Goal: Information Seeking & Learning: Learn about a topic

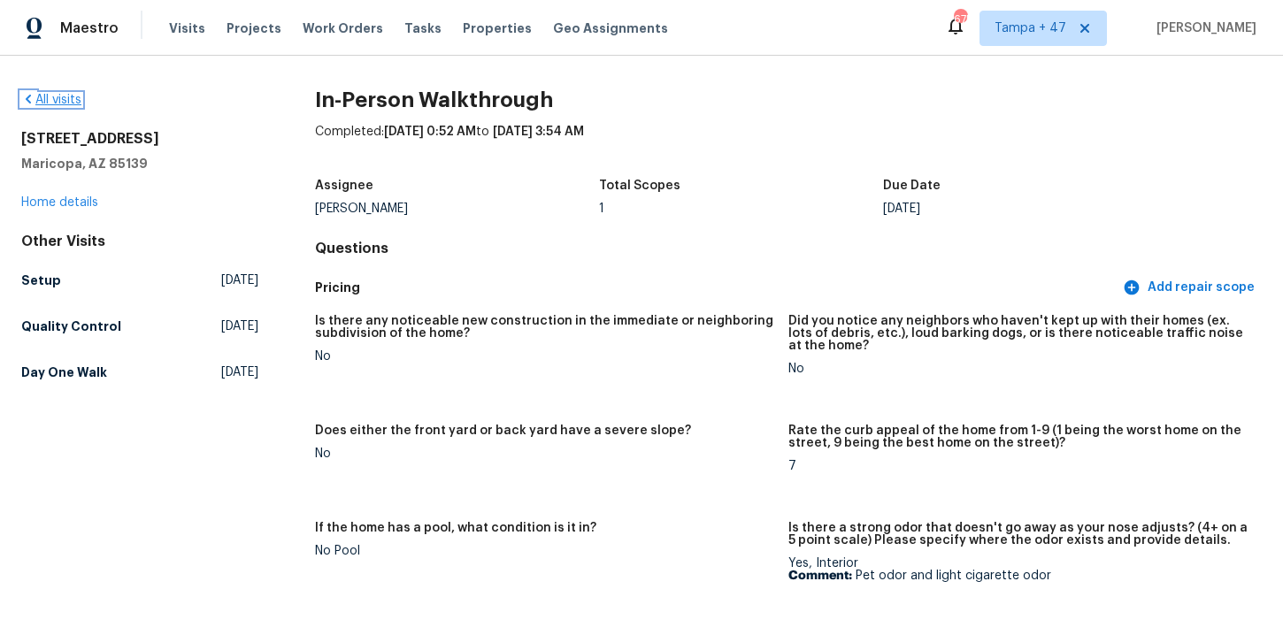
click at [51, 99] on link "All visits" at bounding box center [51, 100] width 60 height 12
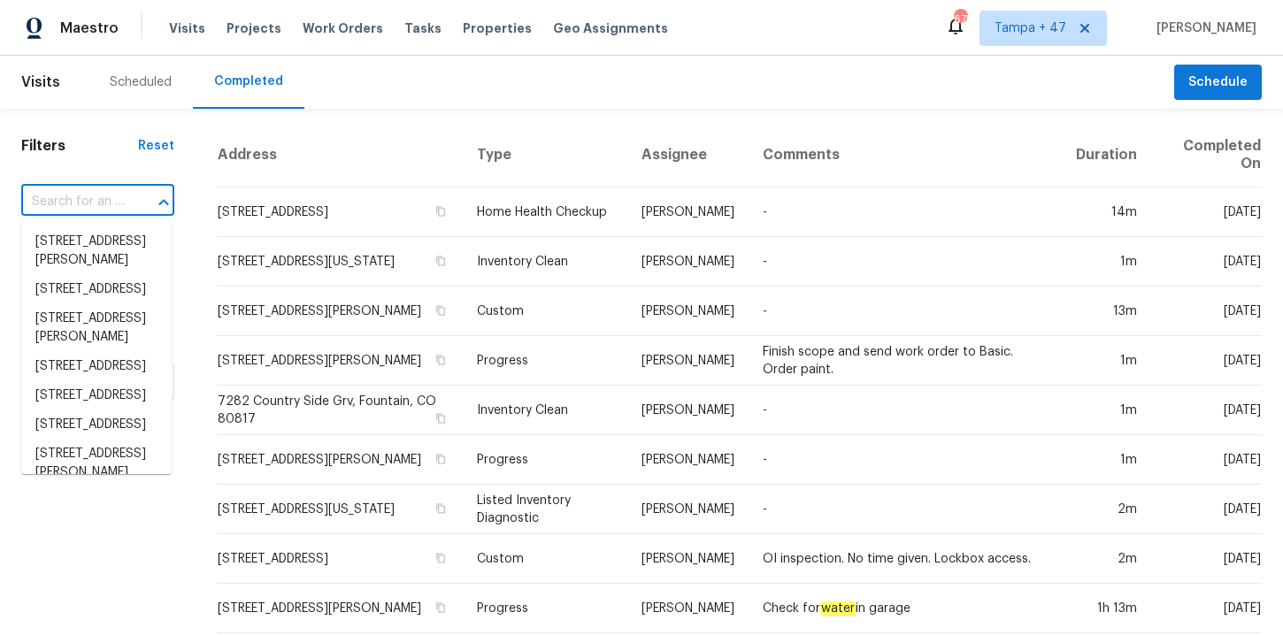
click at [112, 200] on input "text" at bounding box center [73, 202] width 104 height 27
paste input "[STREET_ADDRESS]"
type input "[STREET_ADDRESS]"
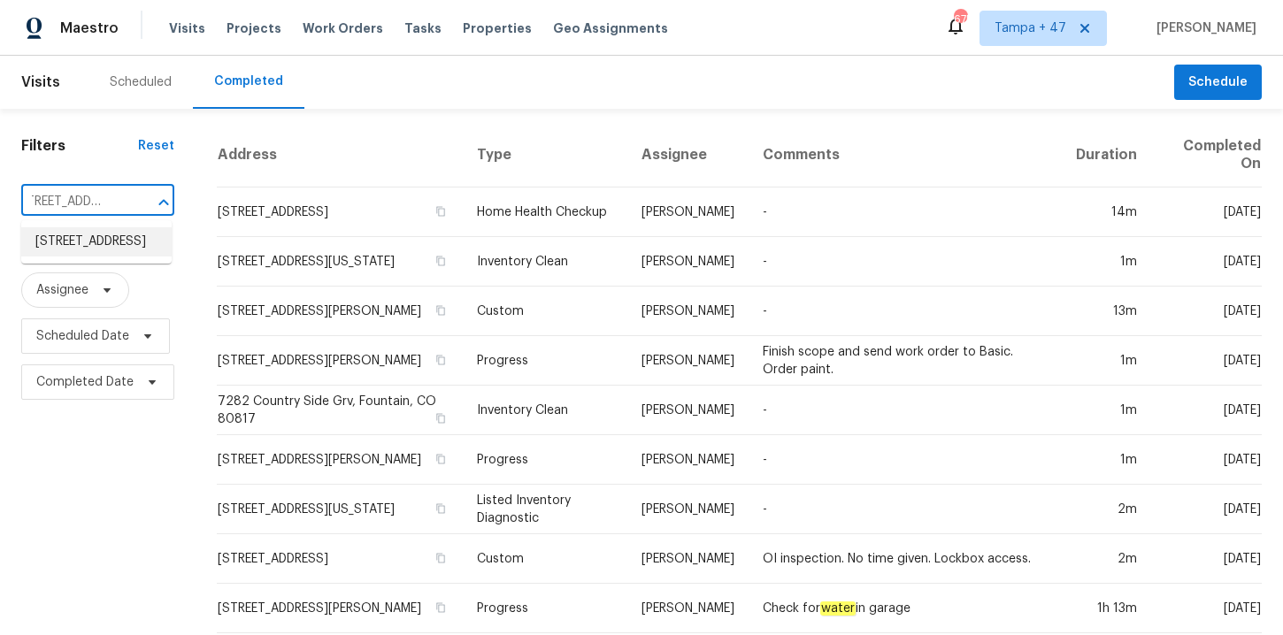
click at [114, 237] on li "[STREET_ADDRESS]" at bounding box center [96, 241] width 150 height 29
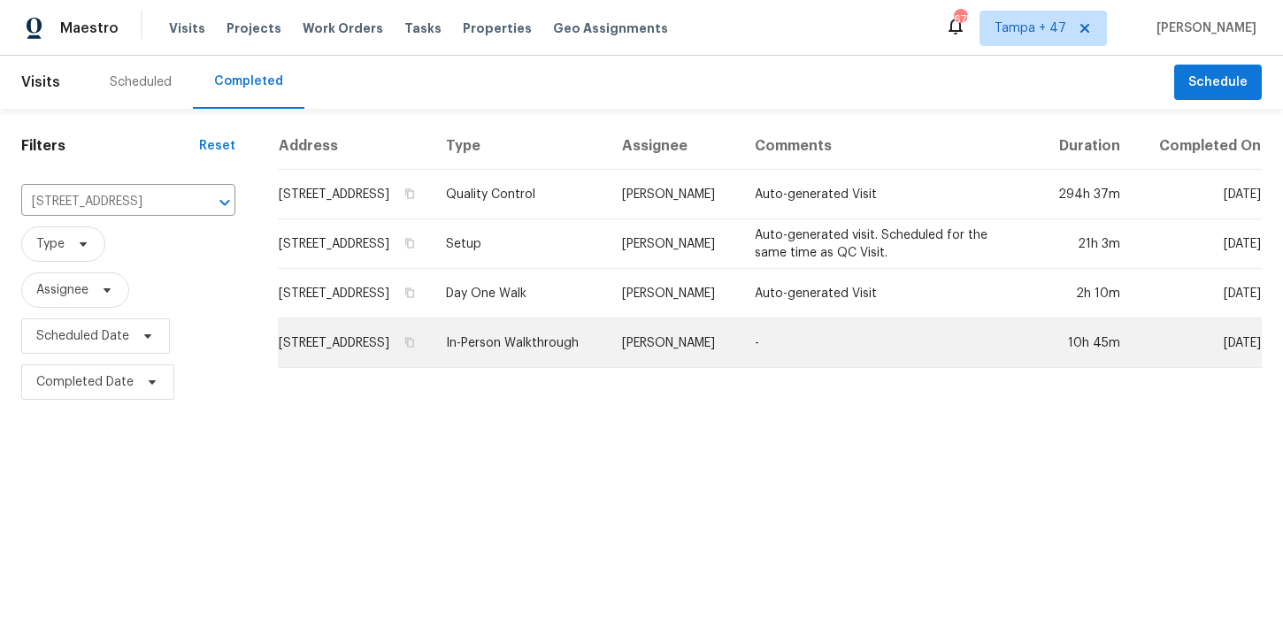
click at [571, 366] on td "In-Person Walkthrough" at bounding box center [520, 344] width 176 height 50
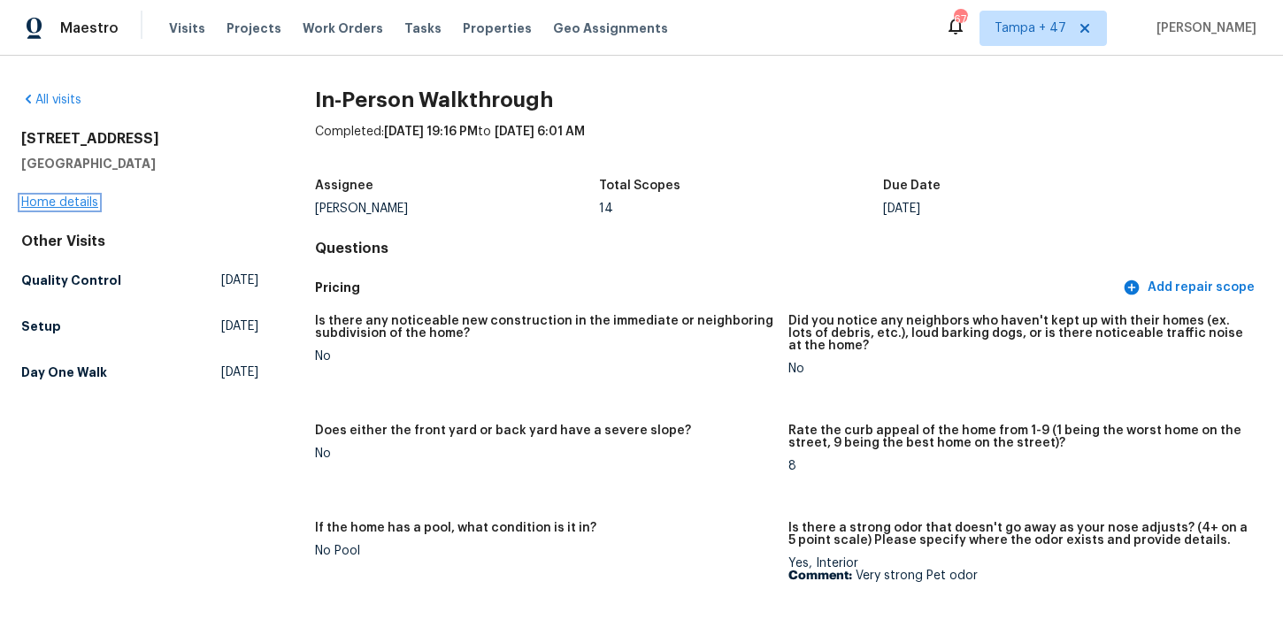
click at [67, 204] on link "Home details" at bounding box center [59, 202] width 77 height 12
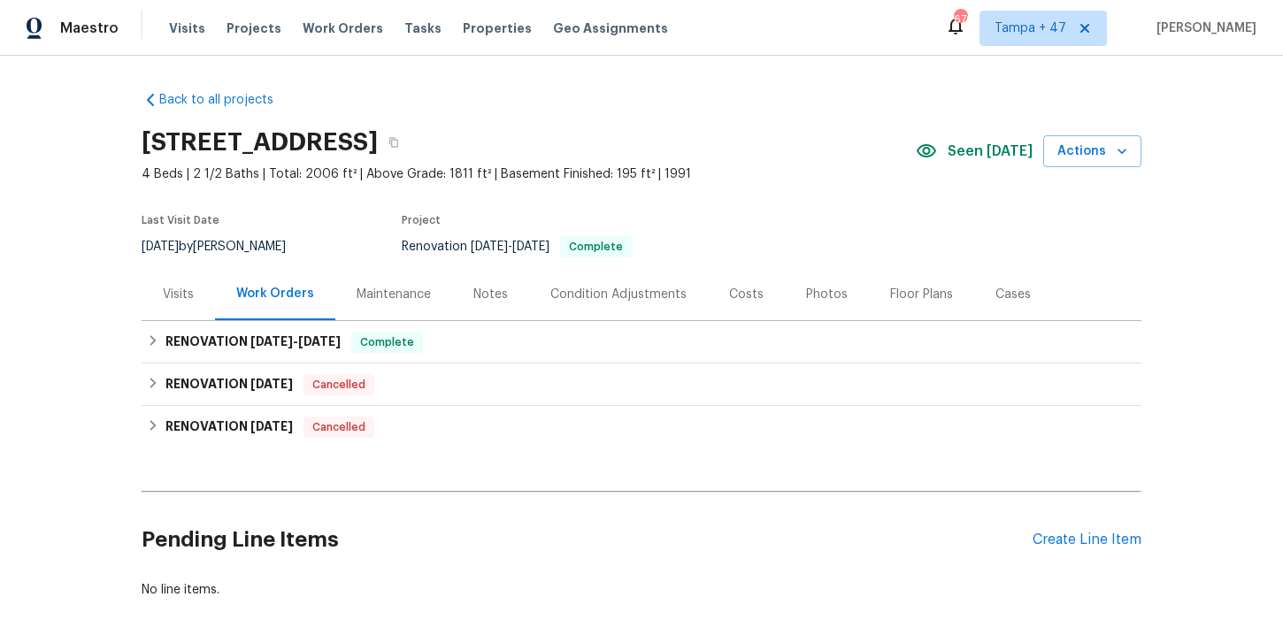
click at [806, 293] on div "Photos" at bounding box center [827, 295] width 42 height 18
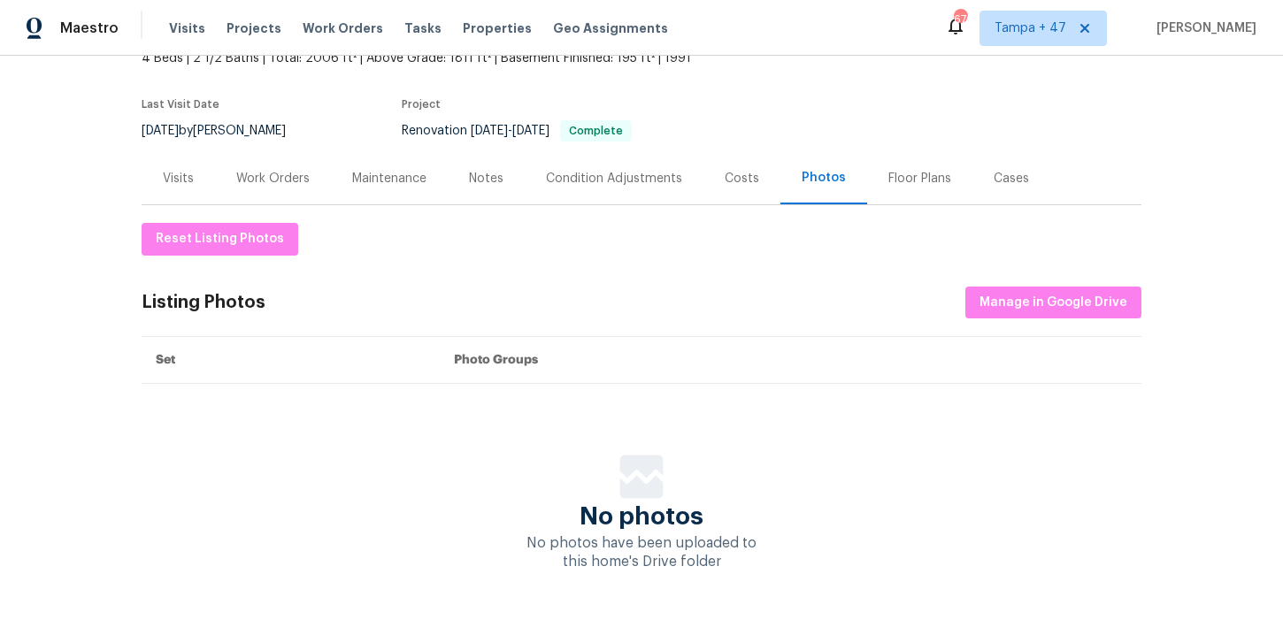
scroll to position [158, 0]
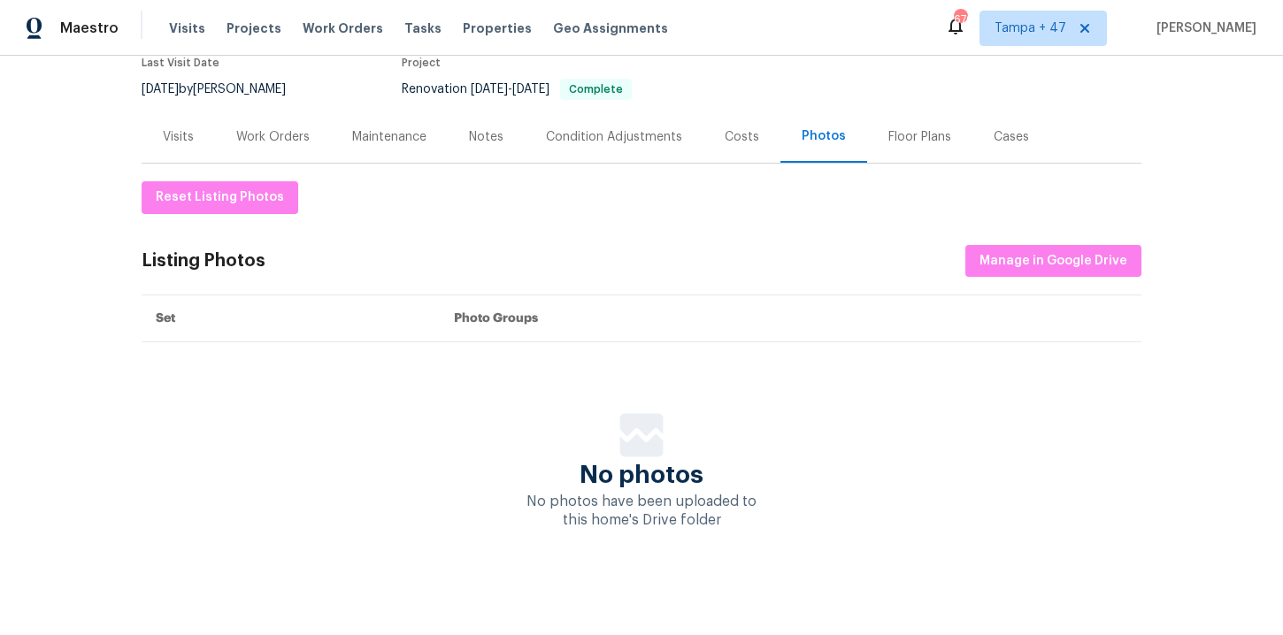
click at [173, 136] on div "Visits" at bounding box center [178, 137] width 31 height 18
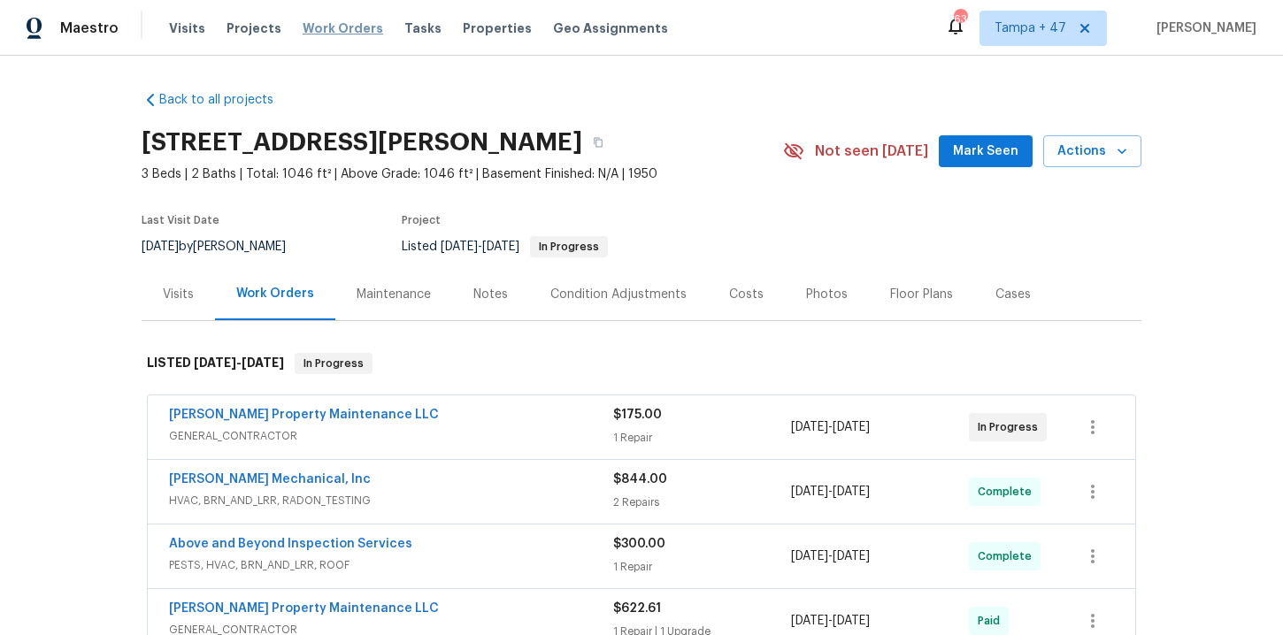
click at [336, 30] on span "Work Orders" at bounding box center [343, 28] width 81 height 18
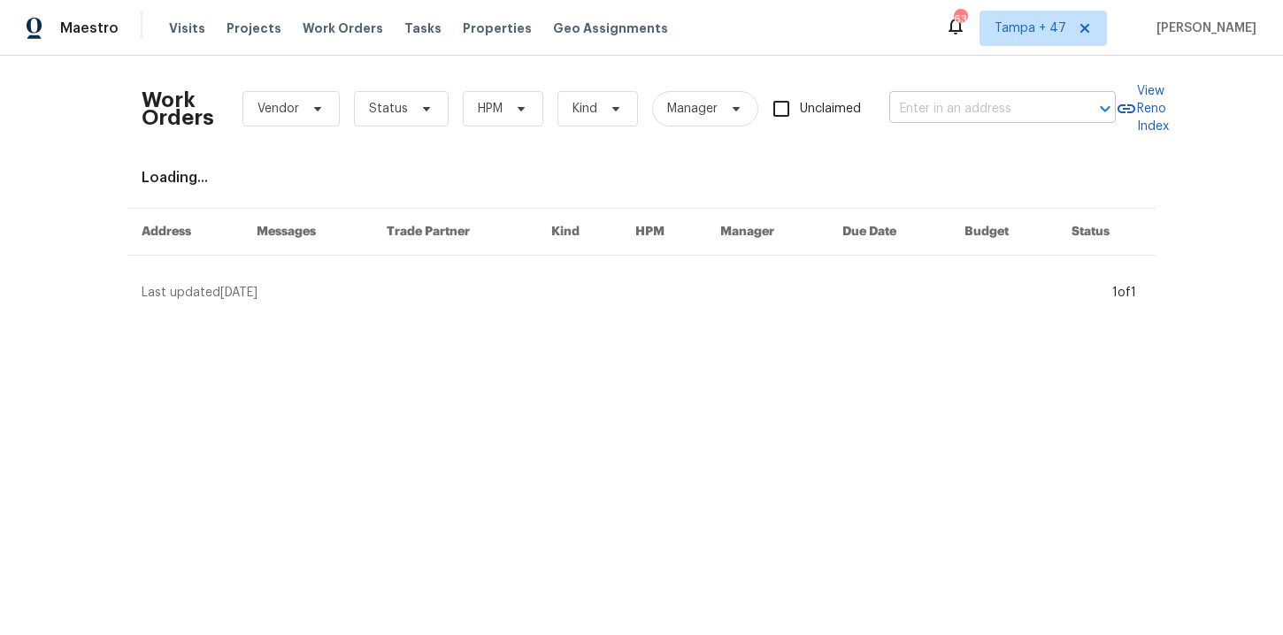
click at [950, 102] on input "text" at bounding box center [977, 109] width 177 height 27
paste input "[STREET_ADDRESS]"
type input "[STREET_ADDRESS]"
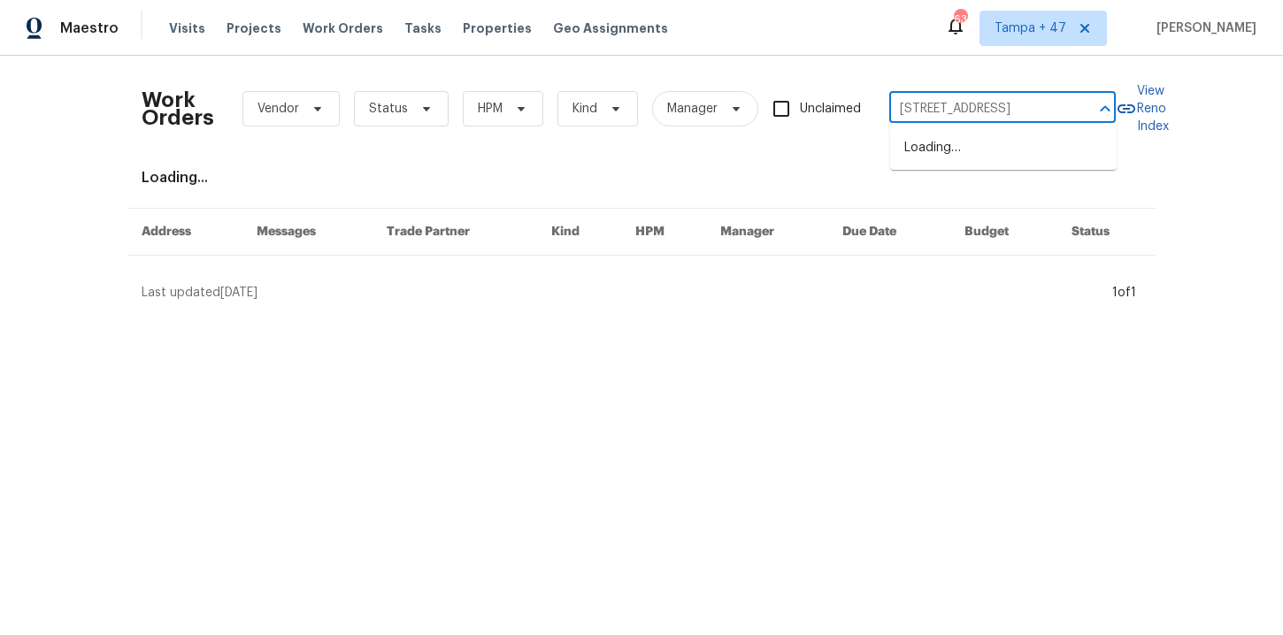
scroll to position [0, 45]
click at [970, 159] on li "[STREET_ADDRESS]" at bounding box center [1003, 148] width 227 height 29
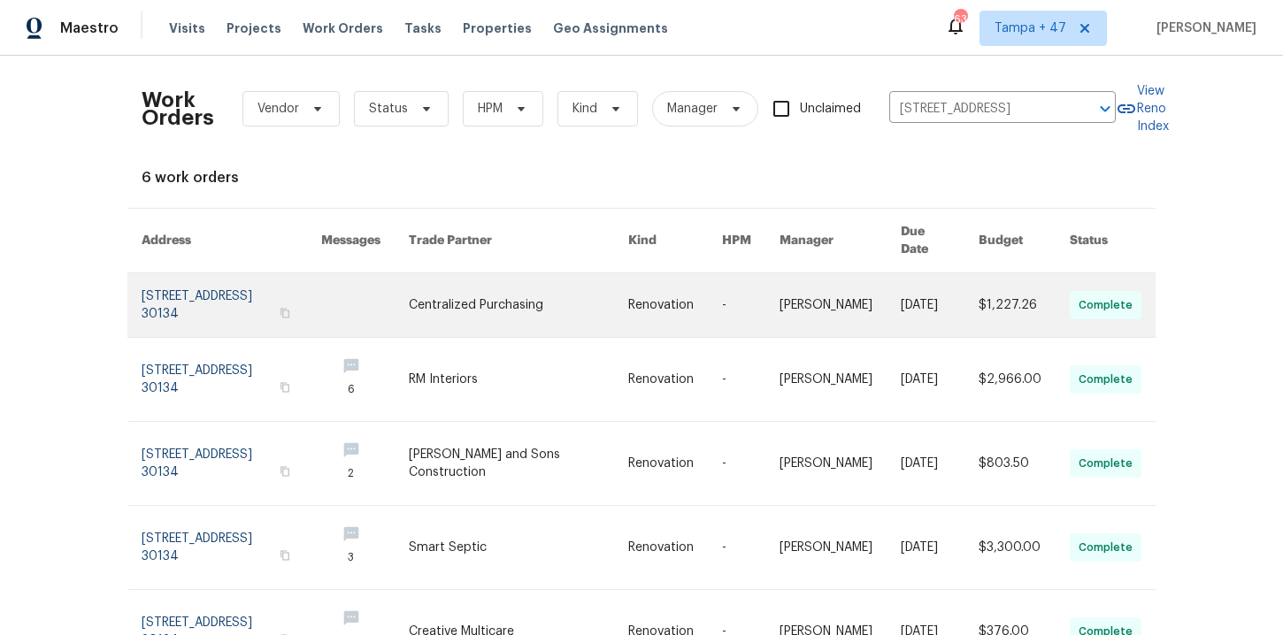
click at [199, 301] on link at bounding box center [232, 305] width 180 height 64
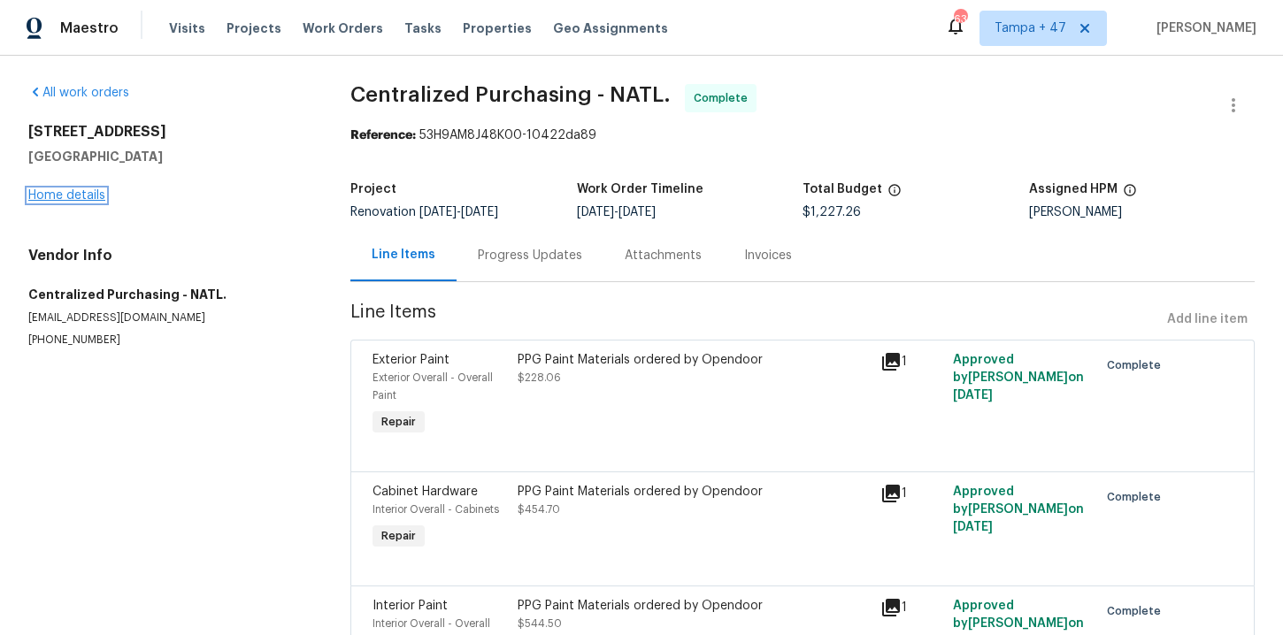
click at [88, 196] on link "Home details" at bounding box center [66, 195] width 77 height 12
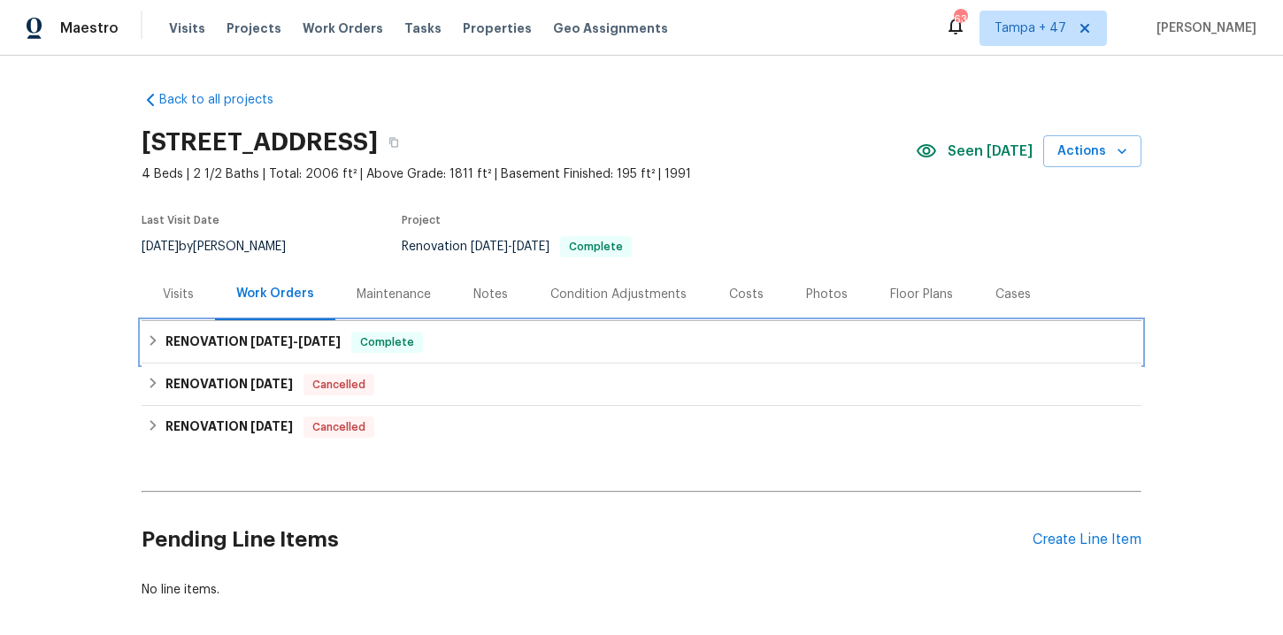
click at [458, 340] on div "RENOVATION [DATE] - [DATE] Complete" at bounding box center [641, 342] width 989 height 21
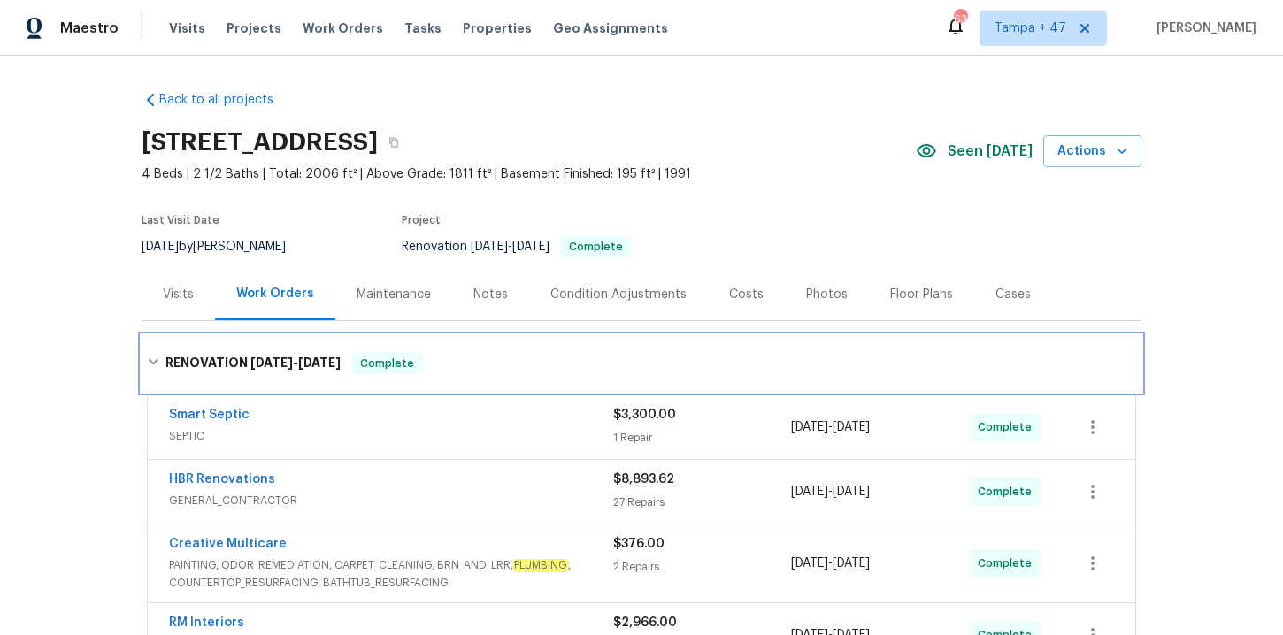
scroll to position [331, 0]
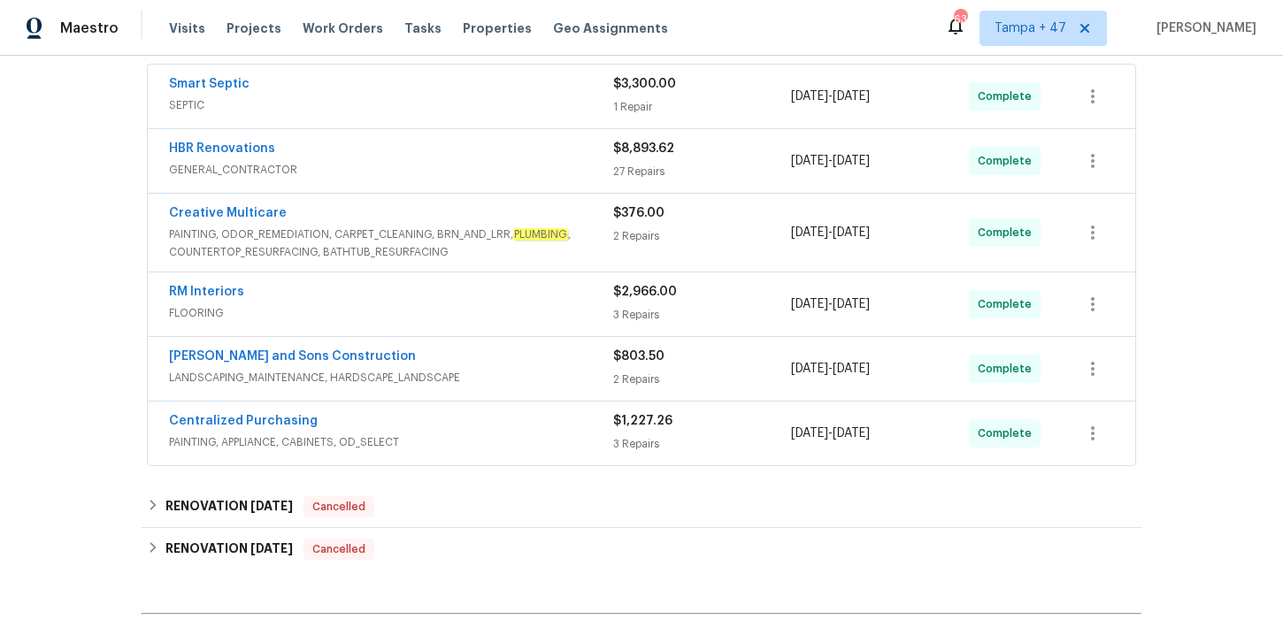
click at [497, 440] on span "PAINTING, APPLIANCE, CABINETS, OD_SELECT" at bounding box center [391, 443] width 444 height 18
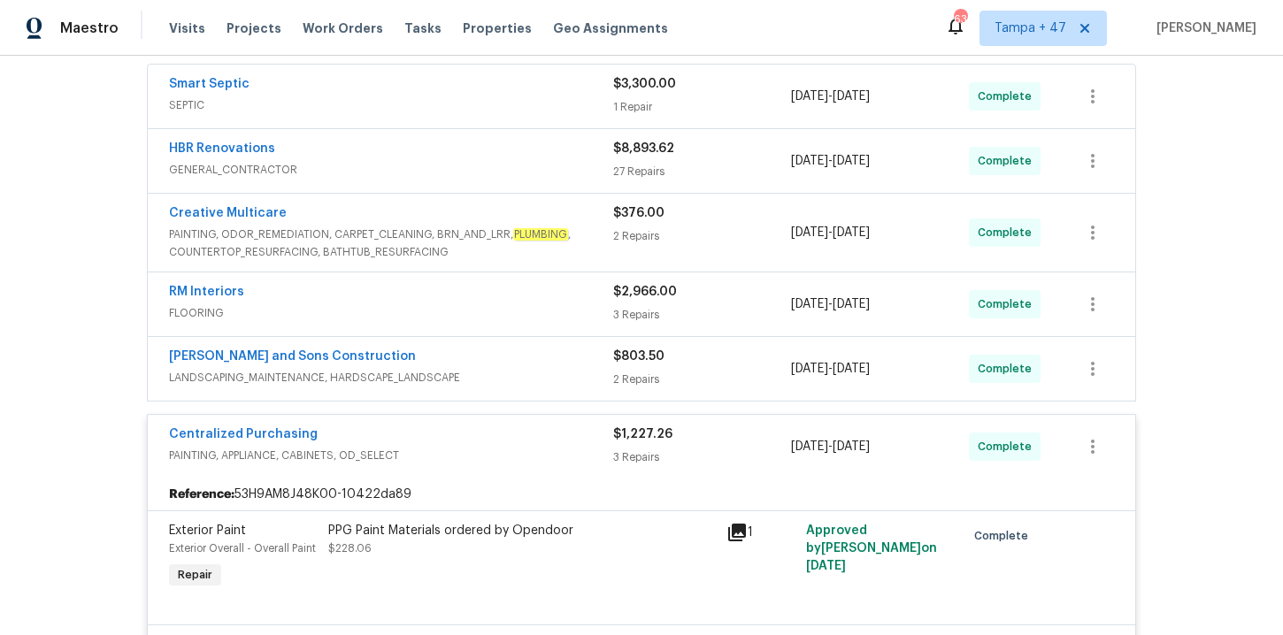
click at [497, 366] on div "[PERSON_NAME] and Sons Construction" at bounding box center [391, 358] width 444 height 21
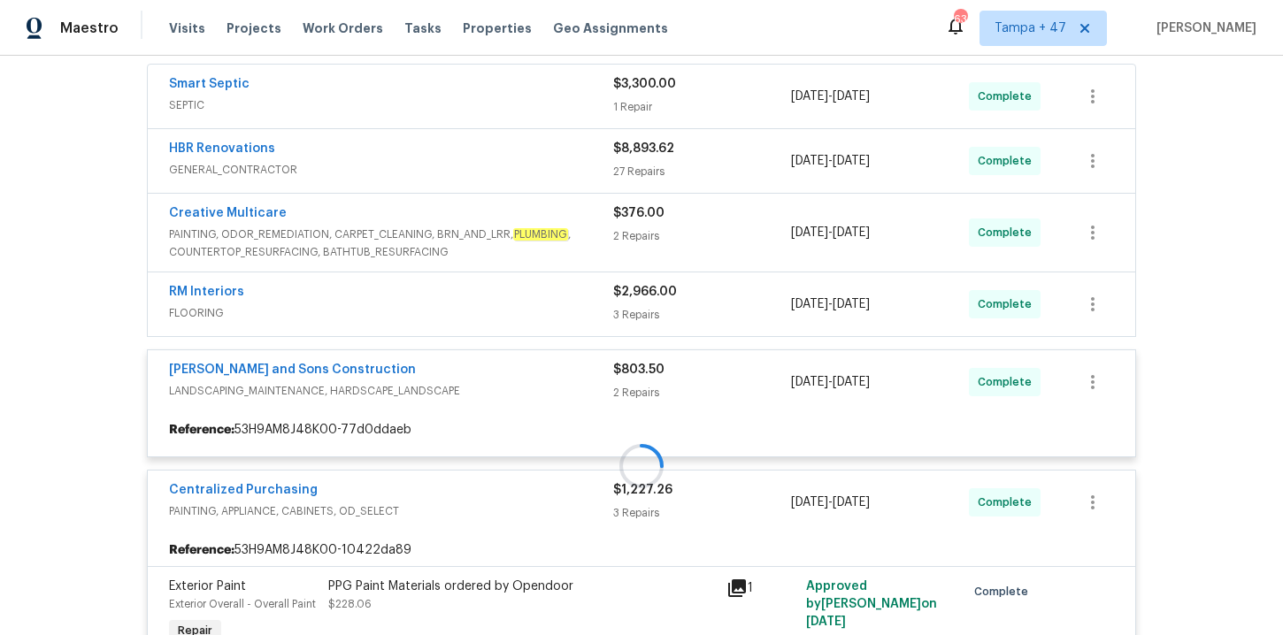
click at [498, 310] on div at bounding box center [642, 465] width 1000 height 923
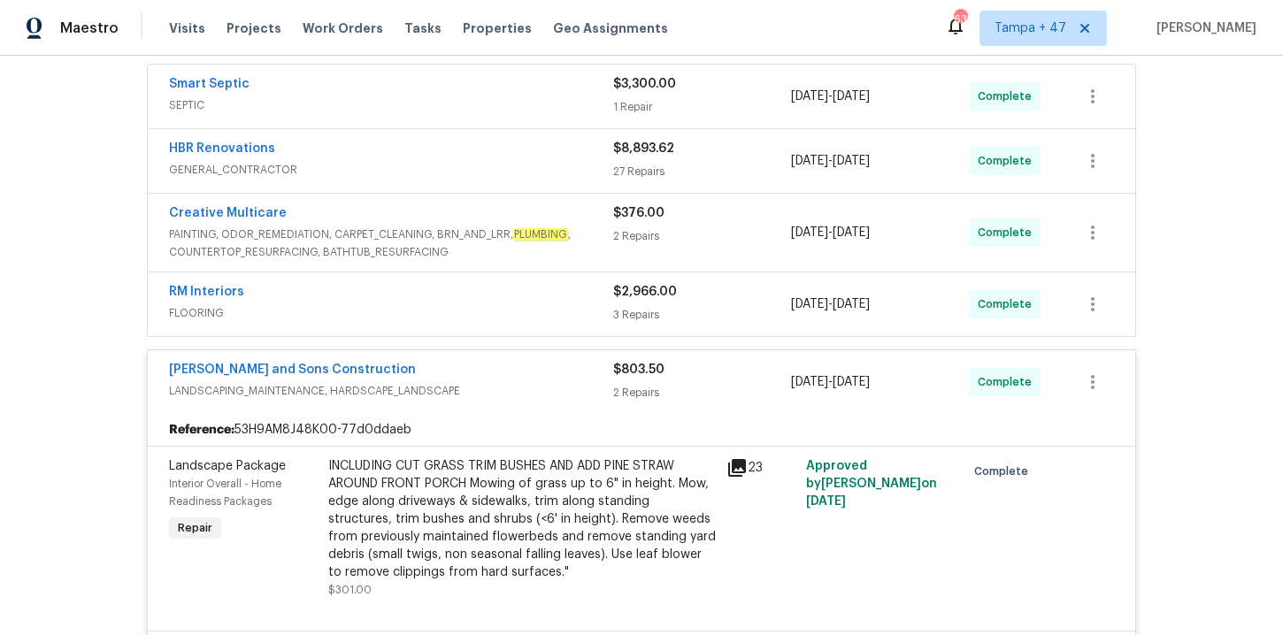
click at [530, 305] on span "FLOORING" at bounding box center [391, 313] width 444 height 18
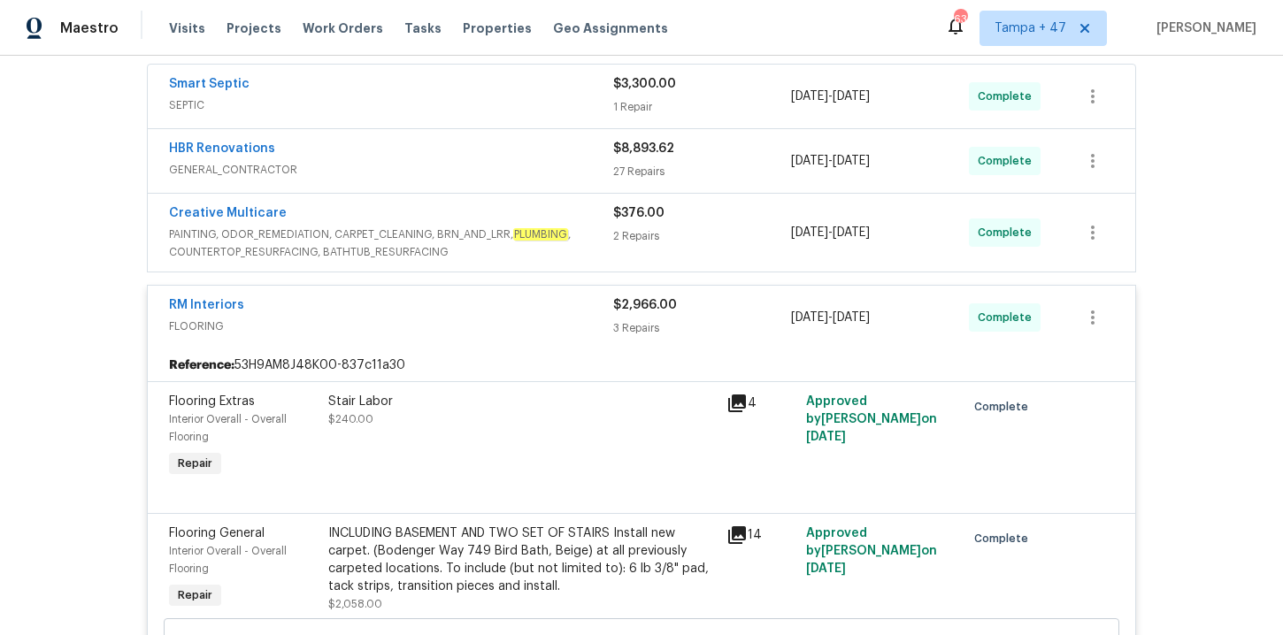
click at [504, 237] on span "PAINTING, ODOR_REMEDIATION, CARPET_CLEANING, BRN_AND_LRR, PLUMBING , COUNTERTOP…" at bounding box center [391, 243] width 444 height 35
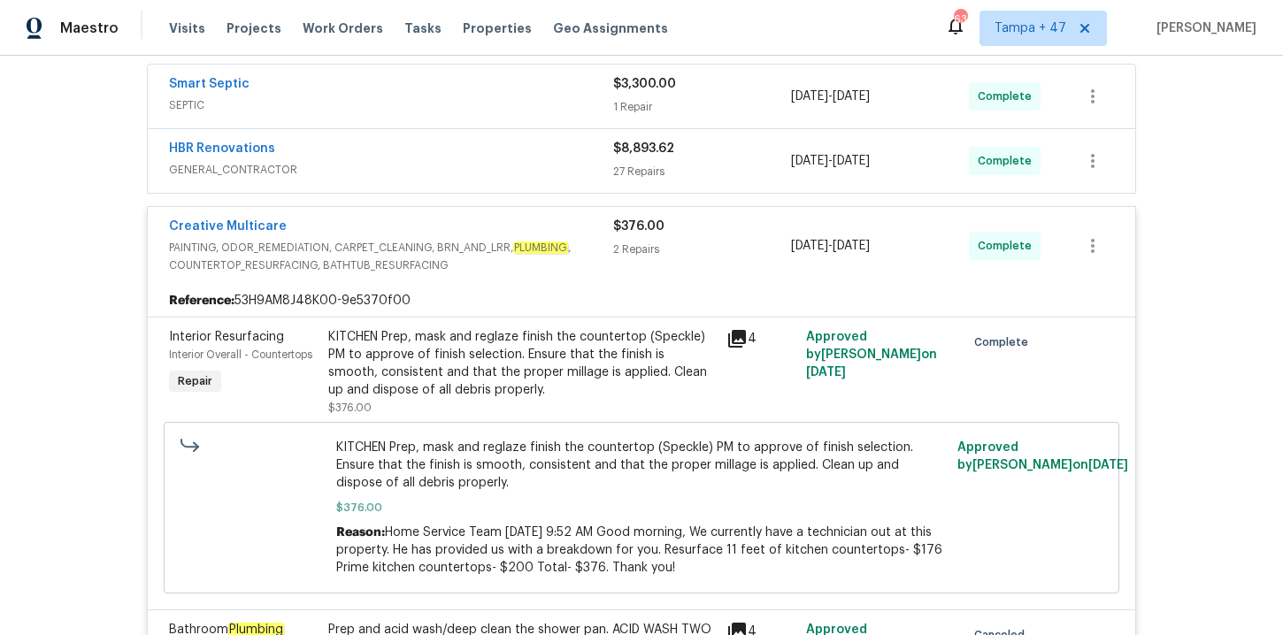
click at [494, 175] on span "GENERAL_CONTRACTOR" at bounding box center [391, 170] width 444 height 18
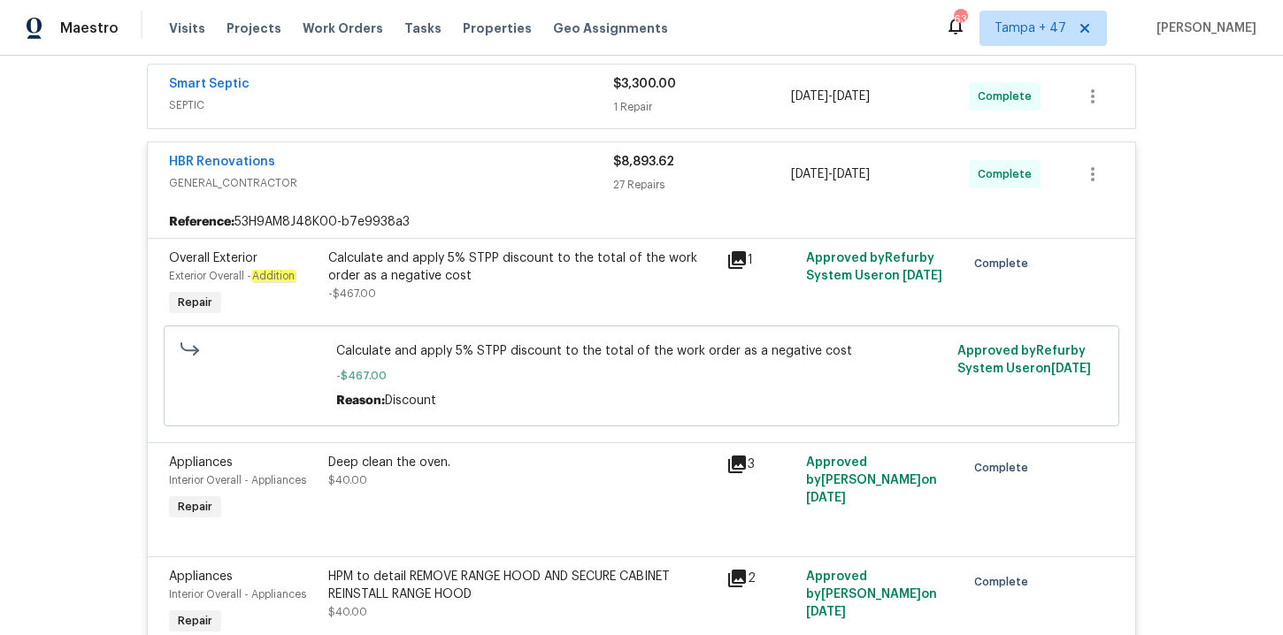
click at [481, 101] on span "SEPTIC" at bounding box center [391, 105] width 444 height 18
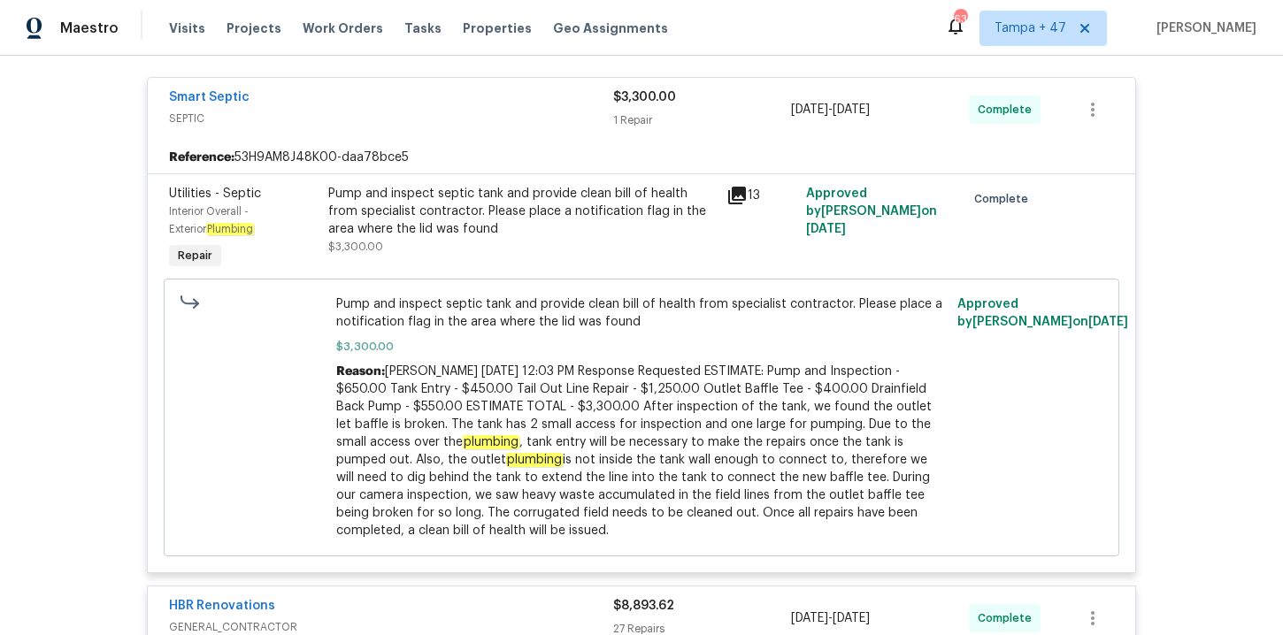
click at [611, 180] on div "Pump and inspect septic tank and provide clean bill of health from specialist c…" at bounding box center [522, 229] width 398 height 99
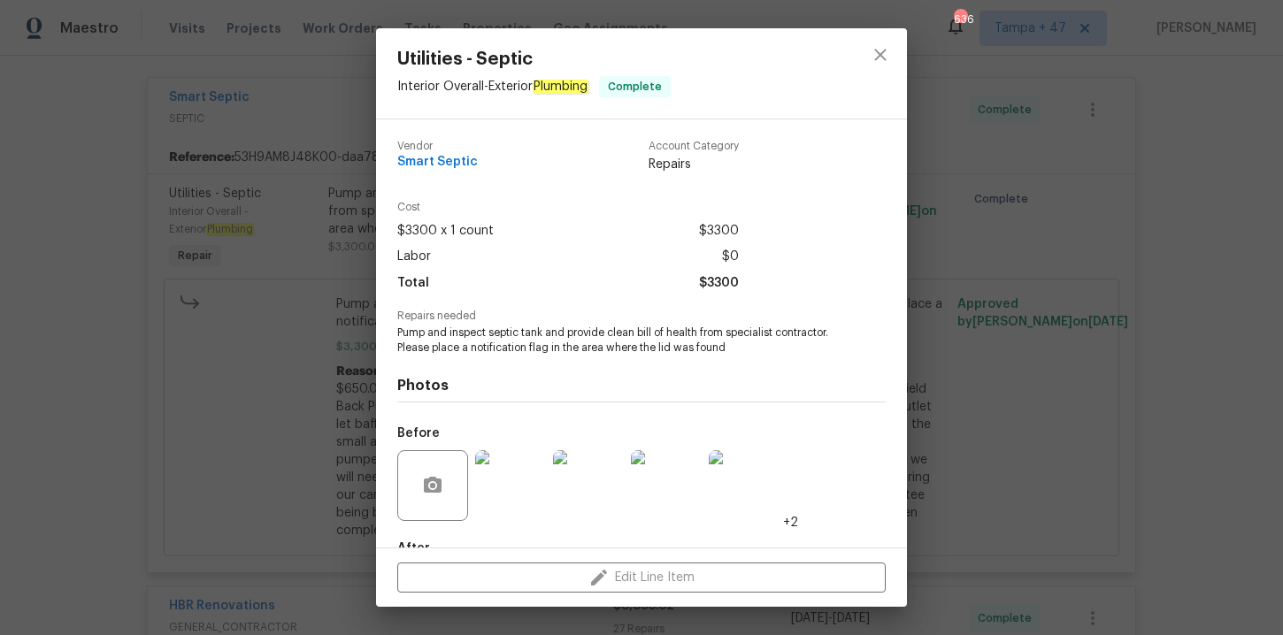
scroll to position [106, 0]
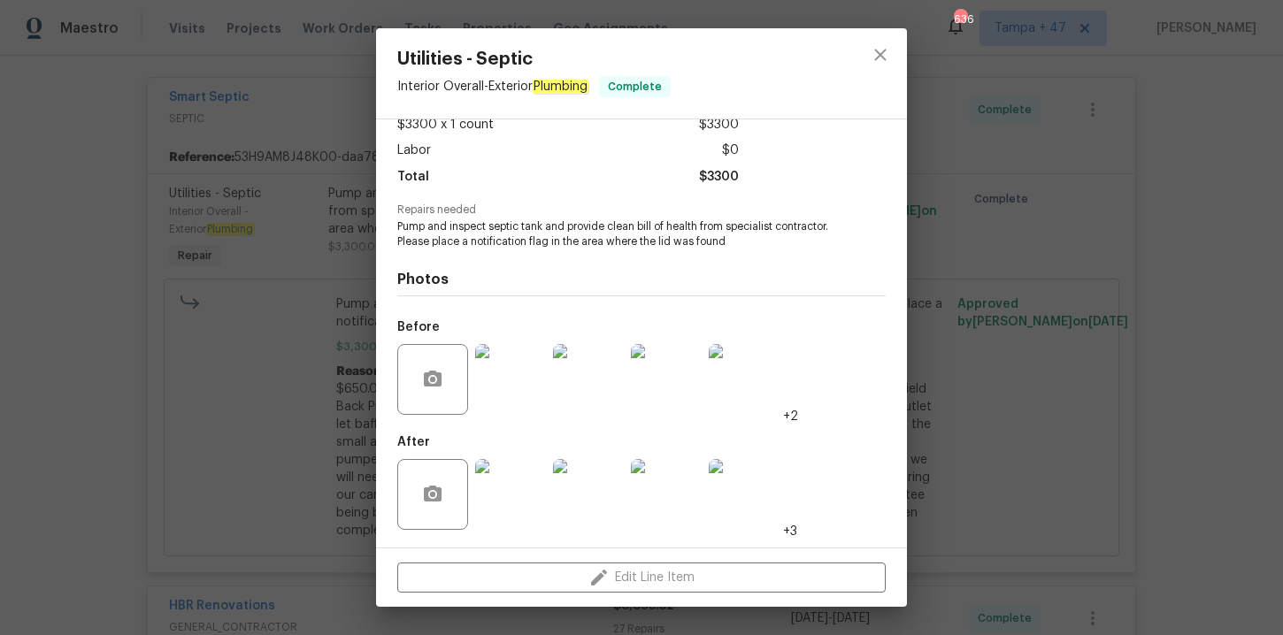
click at [520, 381] on img at bounding box center [510, 379] width 71 height 71
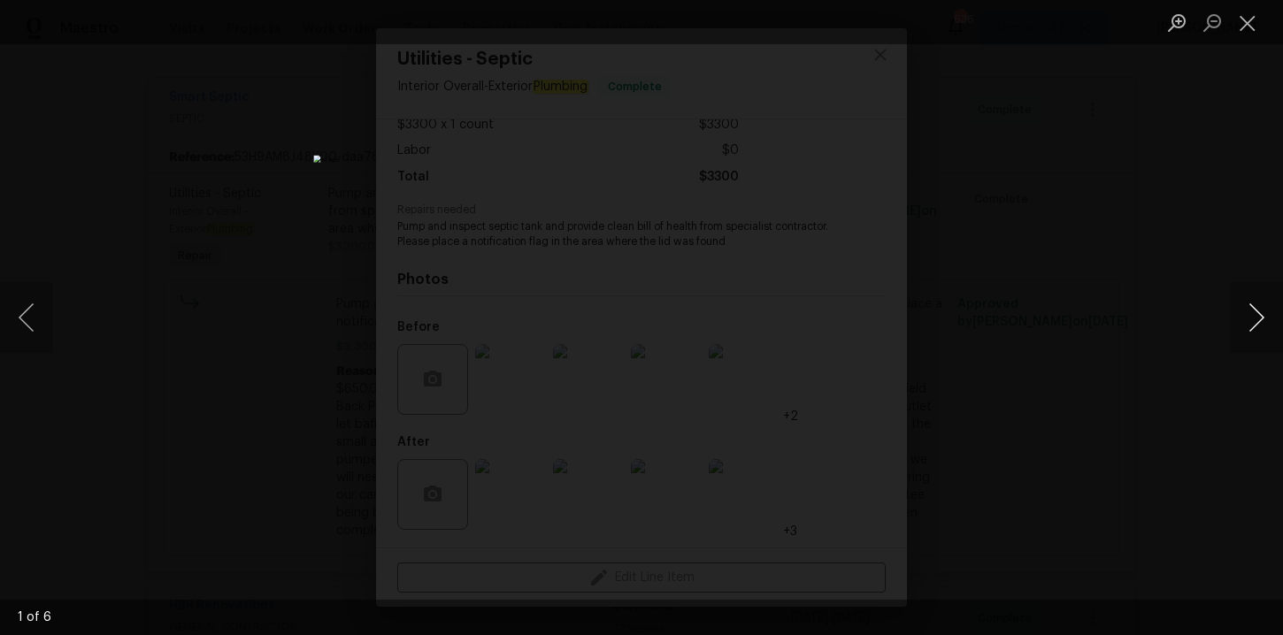
click at [1251, 326] on button "Next image" at bounding box center [1256, 317] width 53 height 71
click at [22, 312] on button "Previous image" at bounding box center [26, 317] width 53 height 71
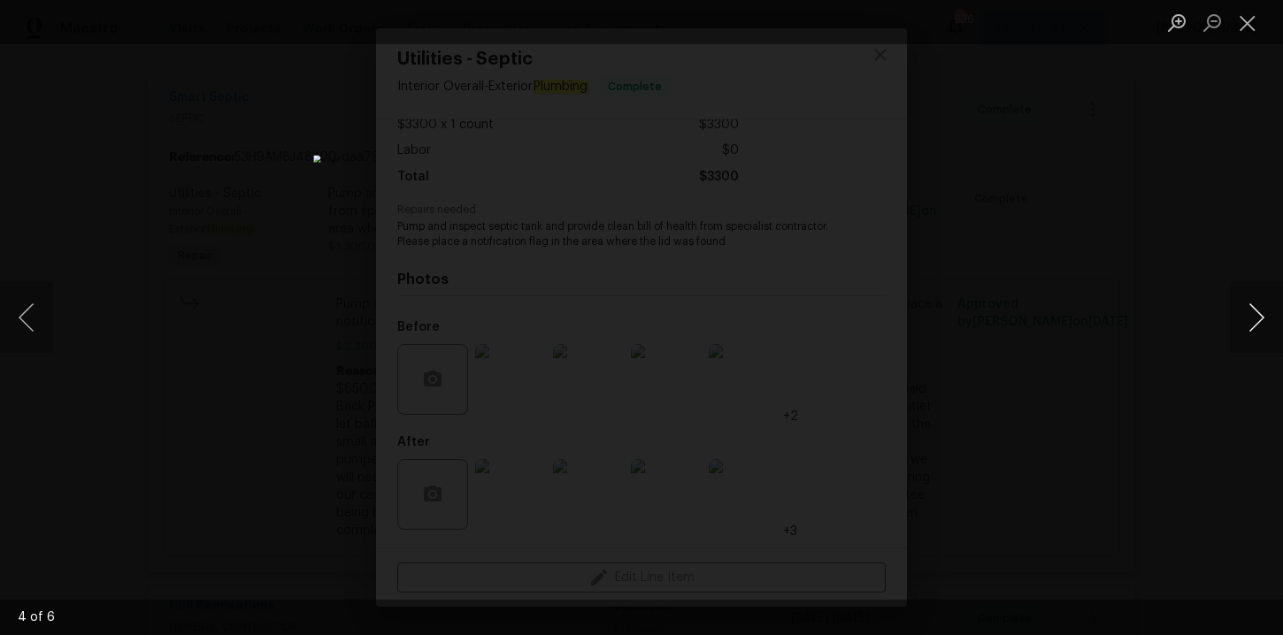
click at [1254, 316] on button "Next image" at bounding box center [1256, 317] width 53 height 71
click at [1253, 29] on button "Close lightbox" at bounding box center [1247, 22] width 35 height 31
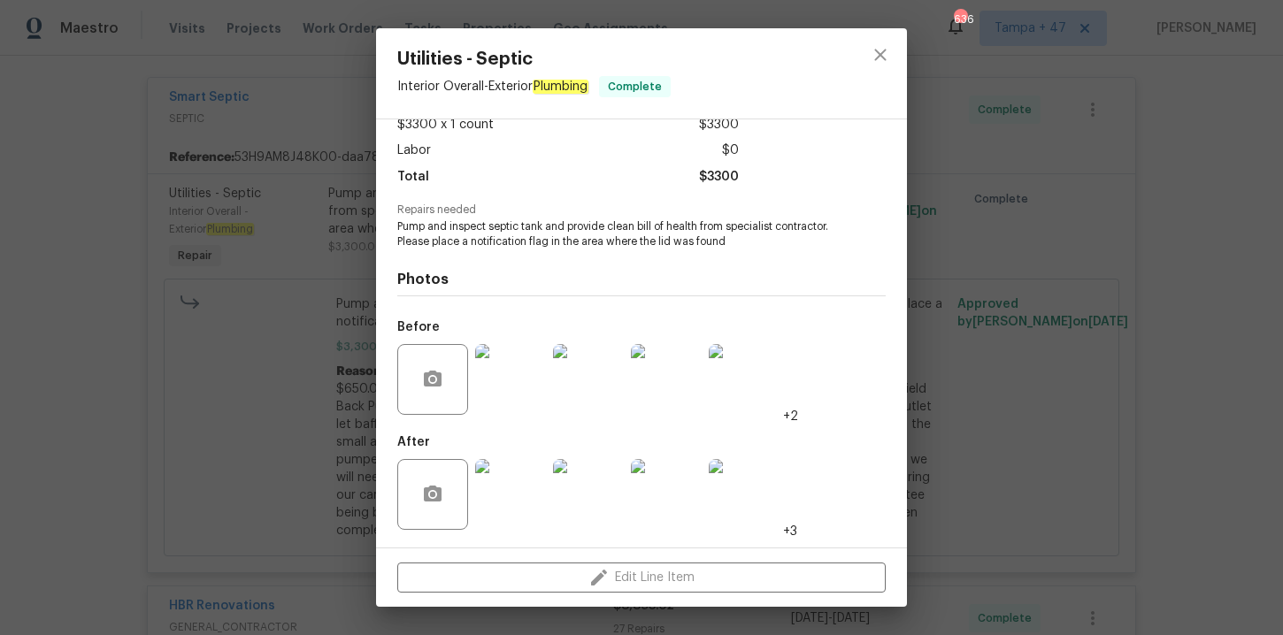
click at [180, 384] on div "Utilities - Septic Interior Overall - Exterior Plumbing Complete Vendor Smart S…" at bounding box center [641, 317] width 1283 height 635
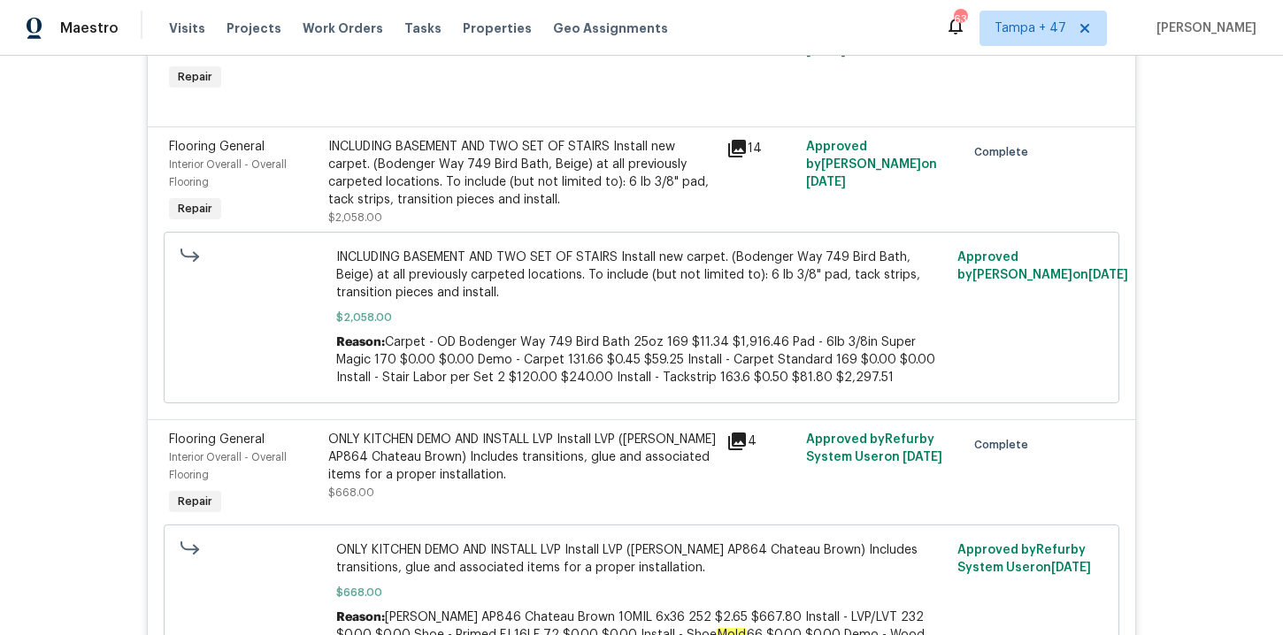
scroll to position [6214, 0]
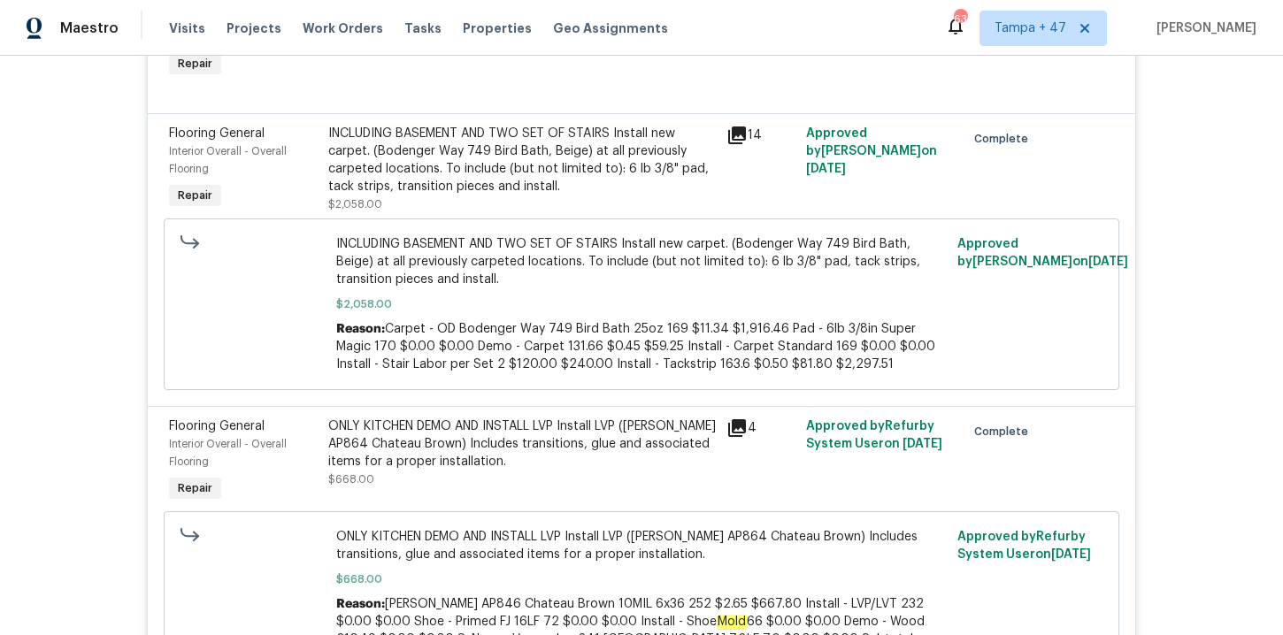
click at [628, 166] on div "INCLUDING BASEMENT AND TWO SET OF STAIRS Install new carpet. (Bodenger Way 749 …" at bounding box center [522, 160] width 388 height 71
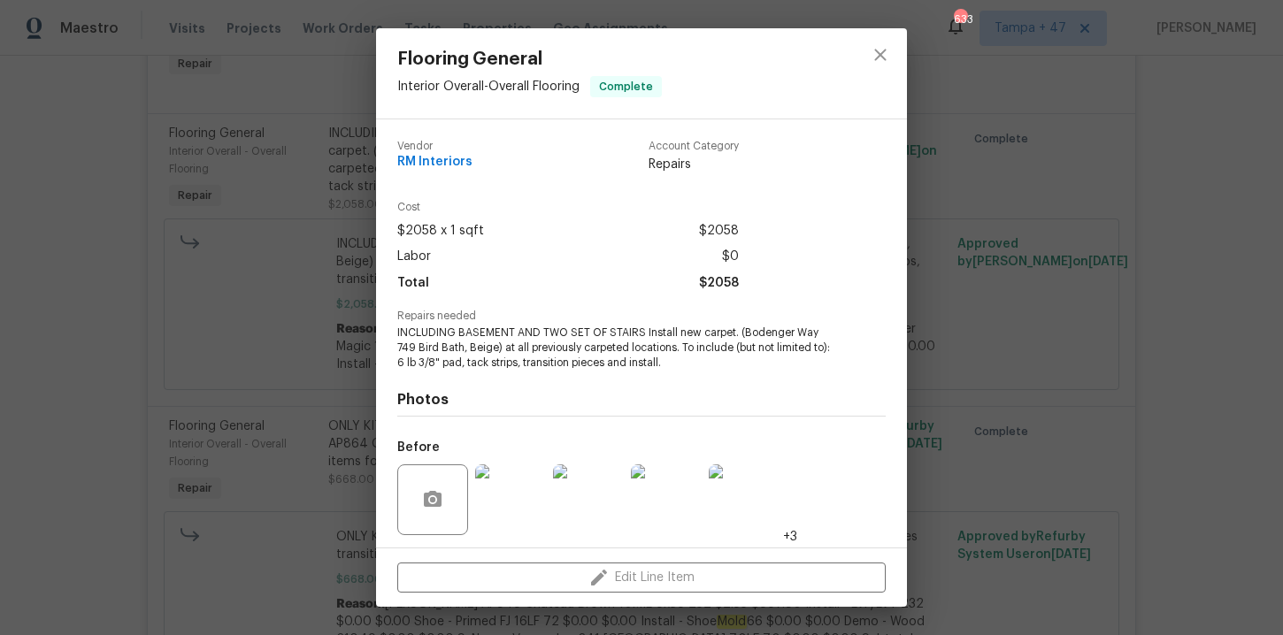
click at [90, 196] on div "Flooring General Interior Overall - Overall Flooring Complete Vendor RM Interio…" at bounding box center [641, 317] width 1283 height 635
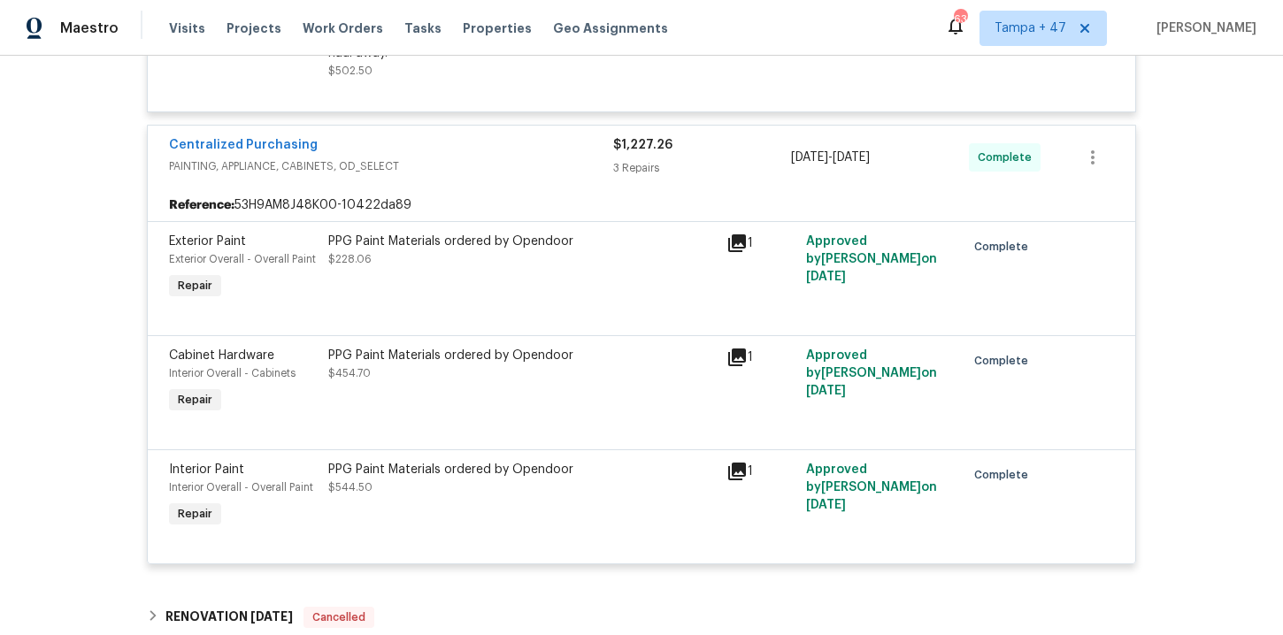
scroll to position [7488, 0]
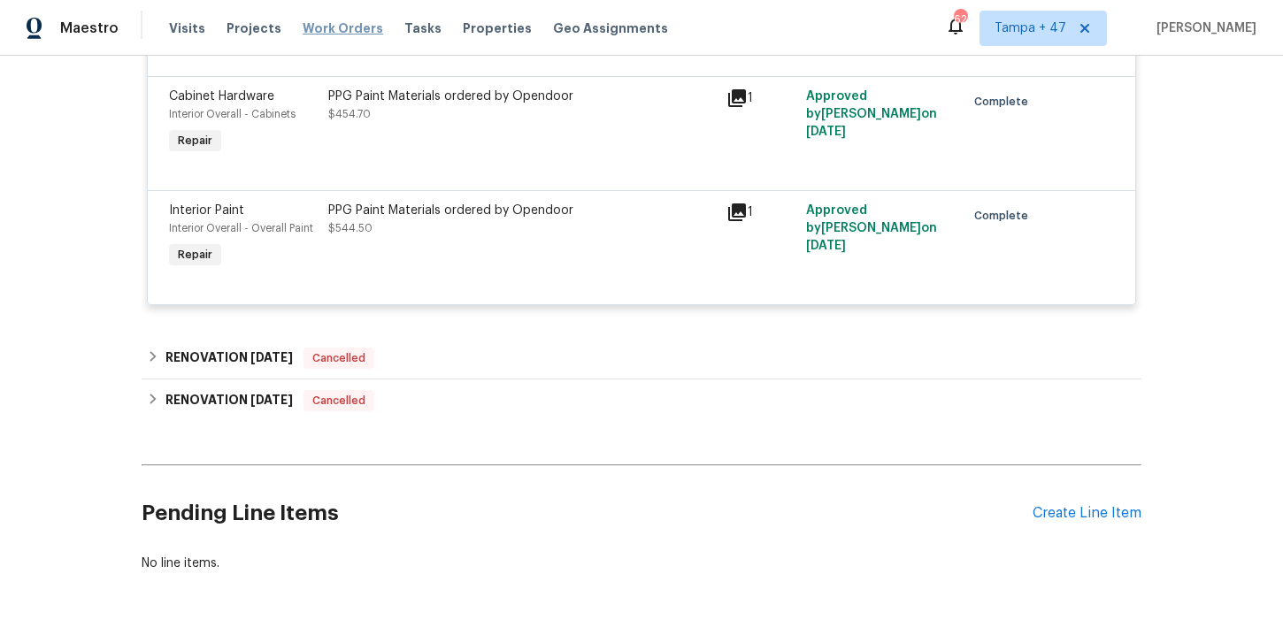
click at [345, 27] on span "Work Orders" at bounding box center [343, 28] width 81 height 18
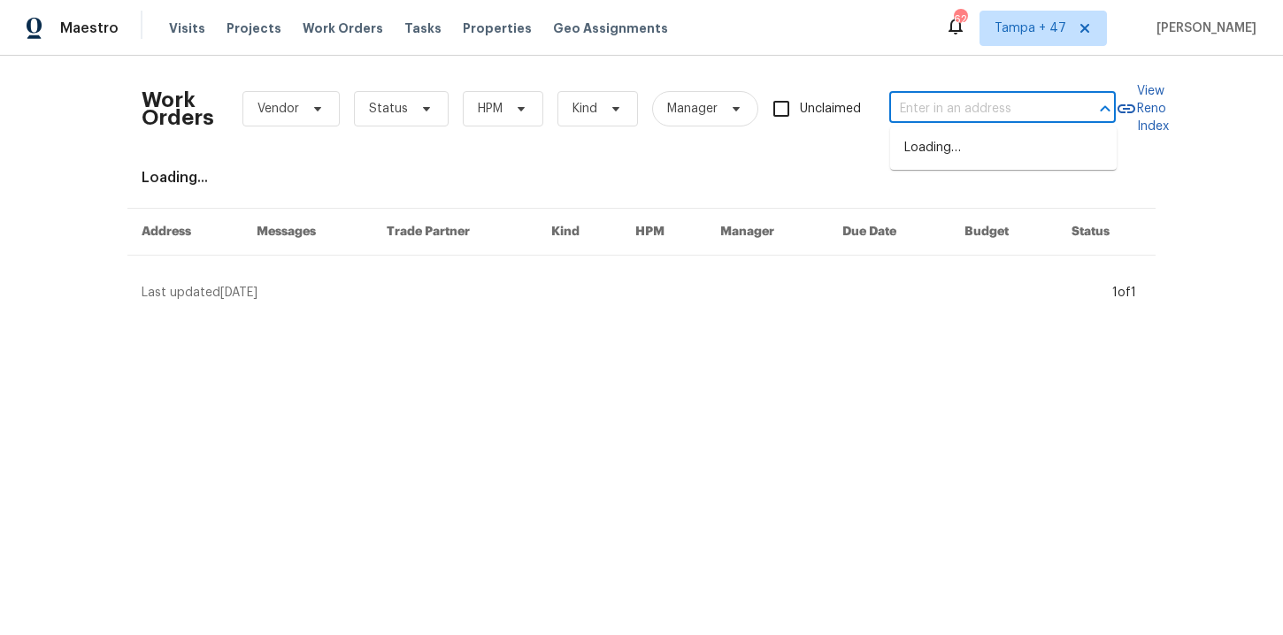
click at [923, 110] on input "text" at bounding box center [977, 109] width 177 height 27
paste input "[STREET_ADDRESS]"
type input "[STREET_ADDRESS]"
click at [973, 150] on li "[STREET_ADDRESS]" at bounding box center [1003, 148] width 227 height 29
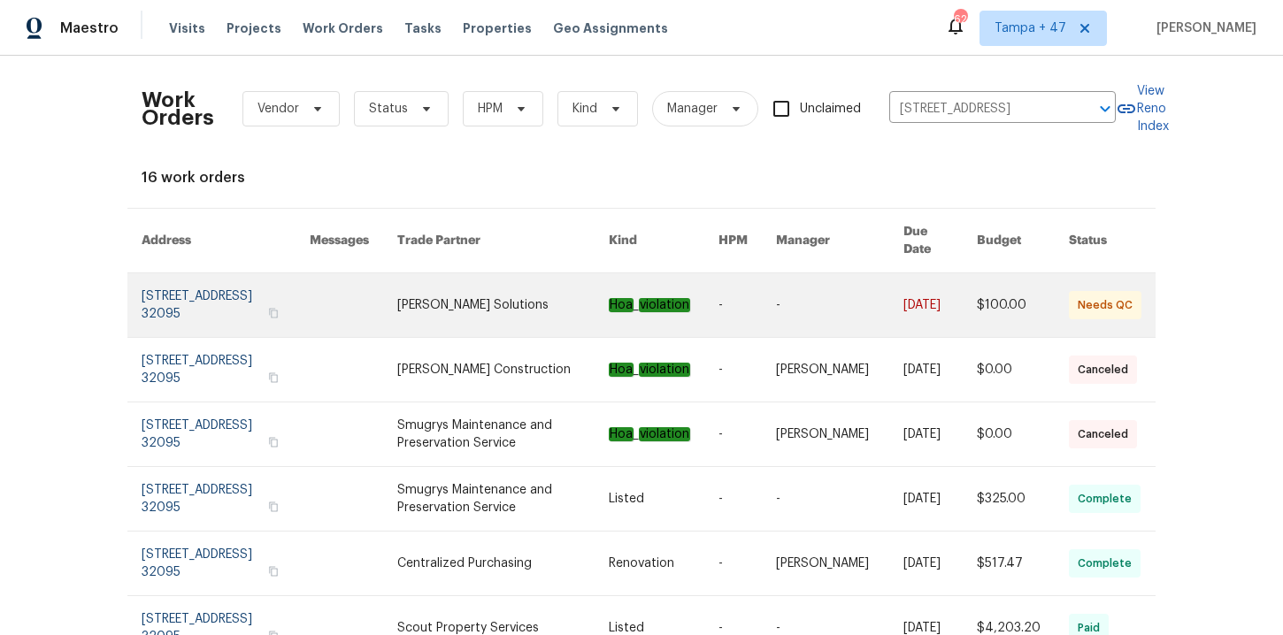
click at [207, 285] on link at bounding box center [226, 305] width 168 height 64
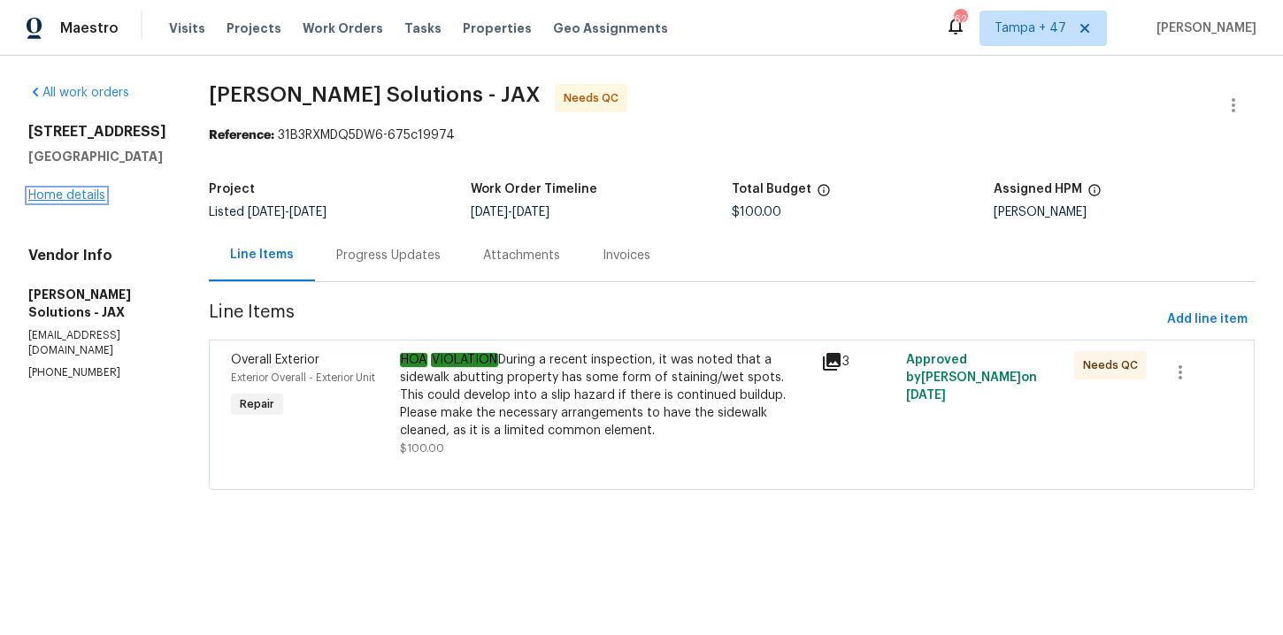
click at [80, 202] on link "Home details" at bounding box center [66, 195] width 77 height 12
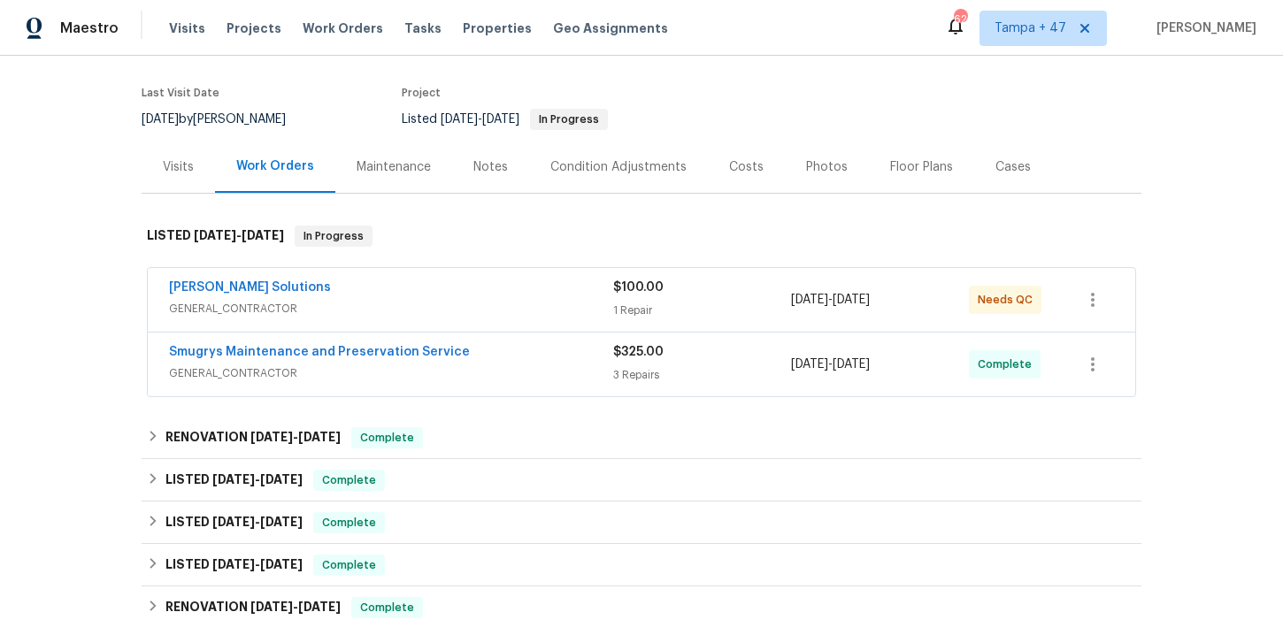
scroll to position [209, 0]
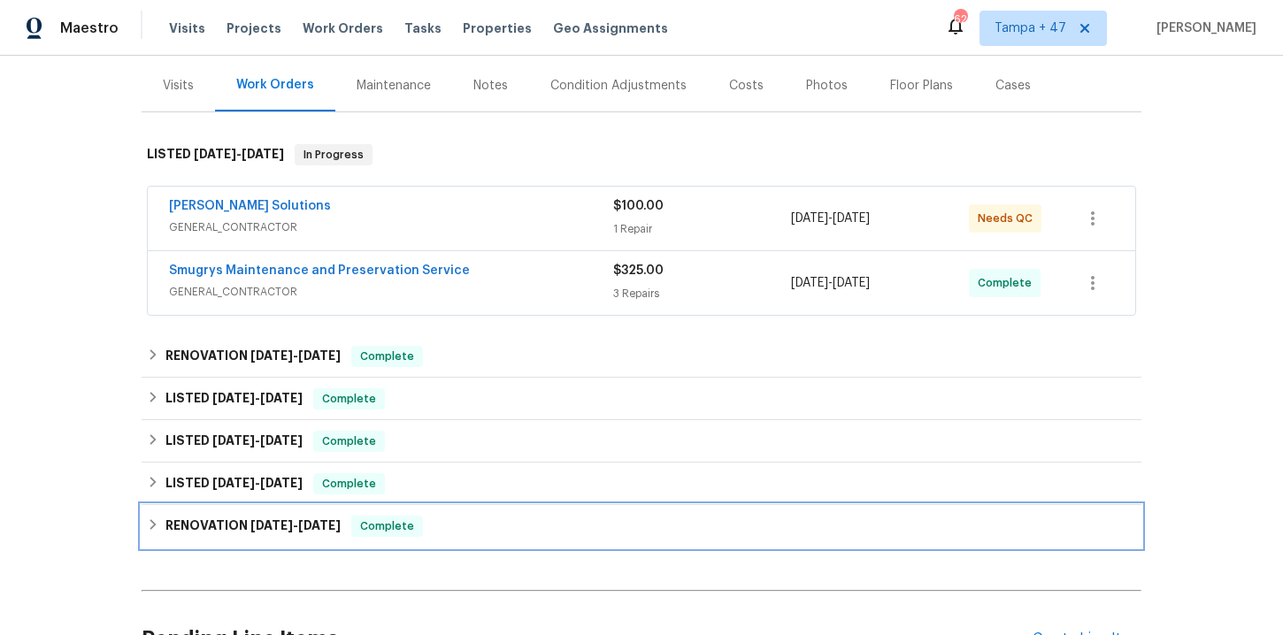
click at [477, 522] on div "RENOVATION [DATE] - [DATE] Complete" at bounding box center [641, 526] width 989 height 21
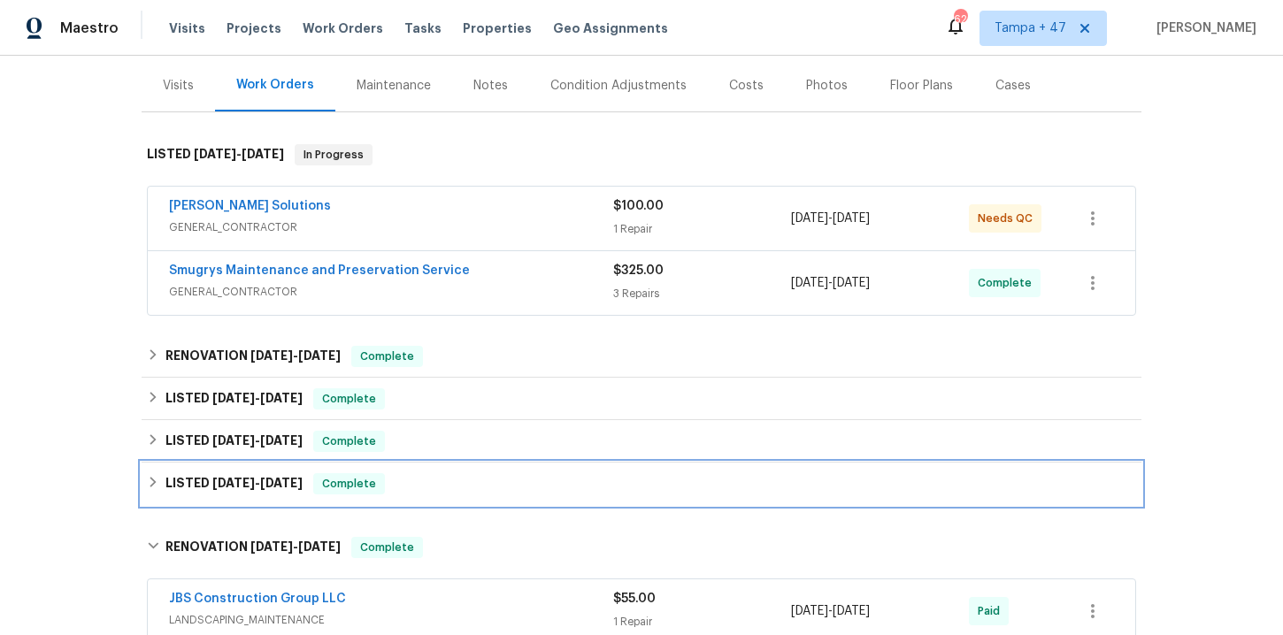
click at [473, 478] on div "LISTED [DATE] - [DATE] Complete" at bounding box center [641, 484] width 989 height 21
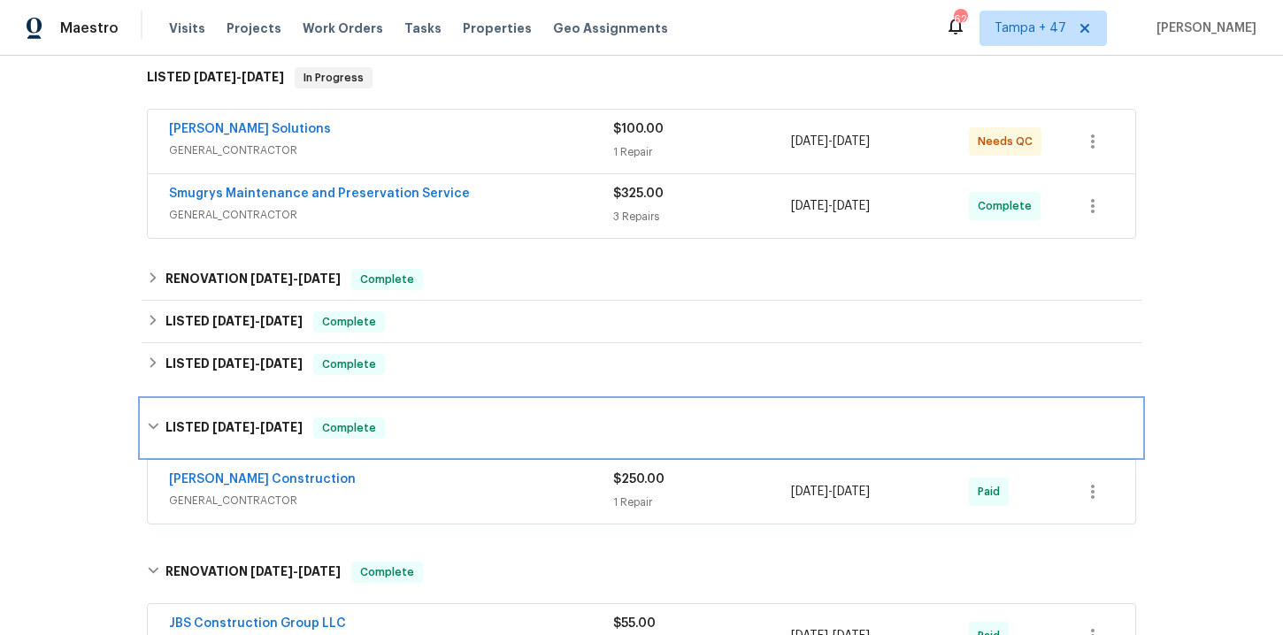
scroll to position [404, 0]
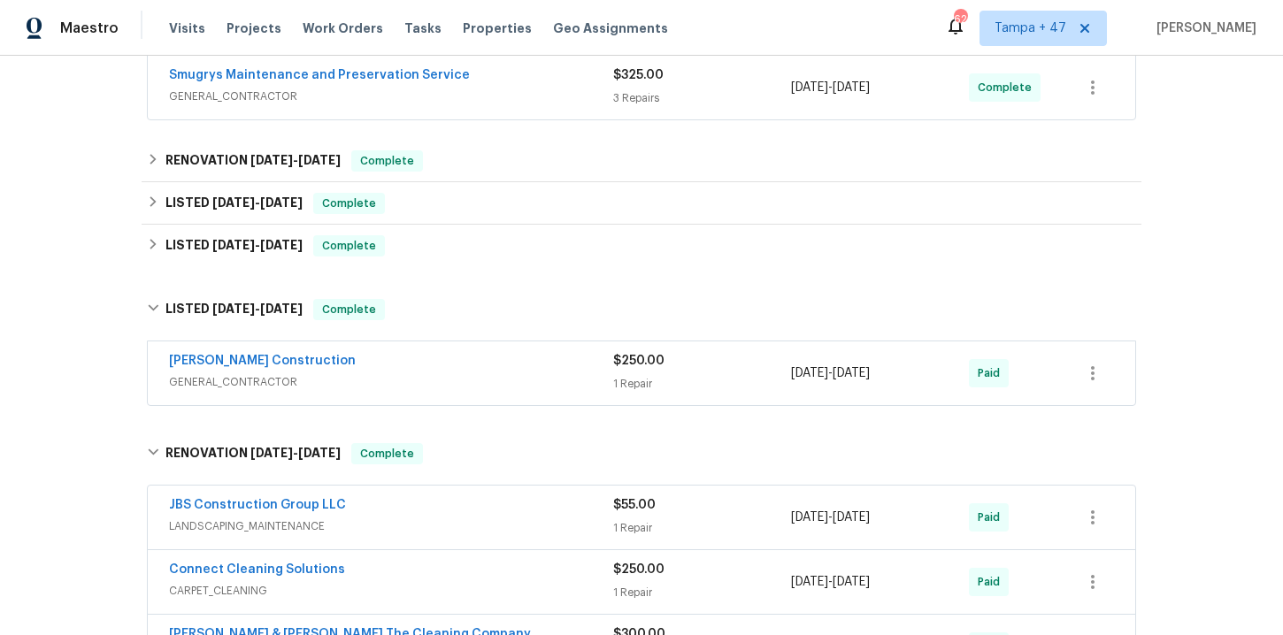
click at [466, 358] on div "[PERSON_NAME] Construction" at bounding box center [391, 362] width 444 height 21
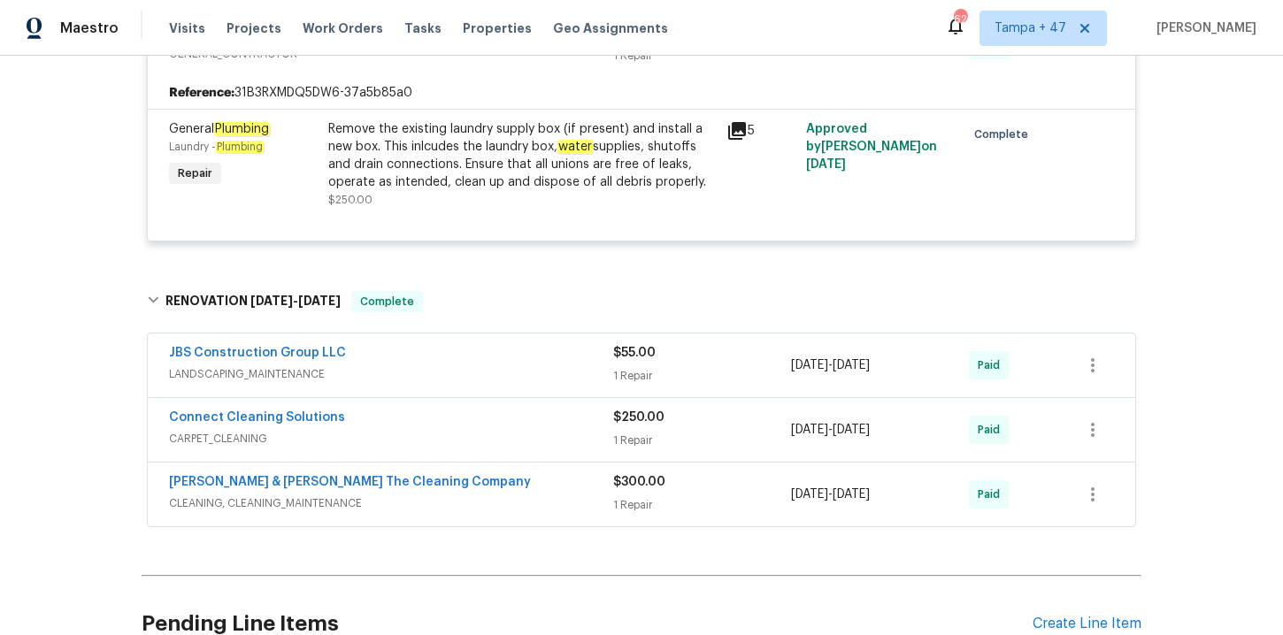
scroll to position [866, 0]
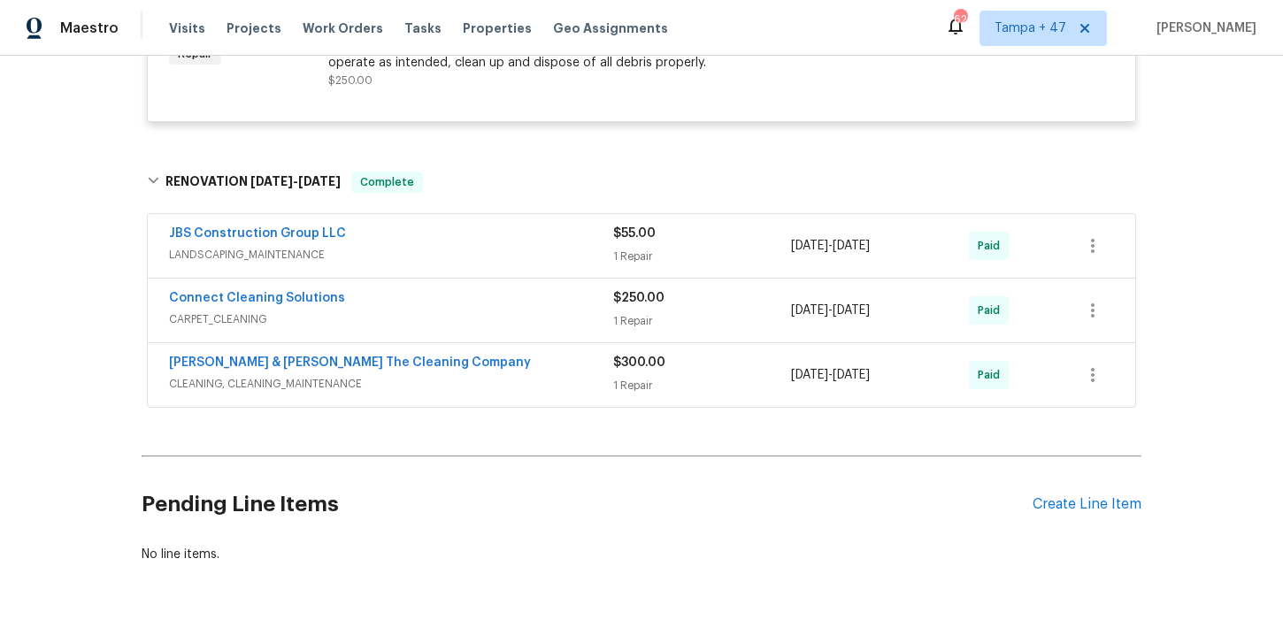
click at [506, 373] on div "[PERSON_NAME] & [PERSON_NAME] The Cleaning Company" at bounding box center [391, 364] width 444 height 21
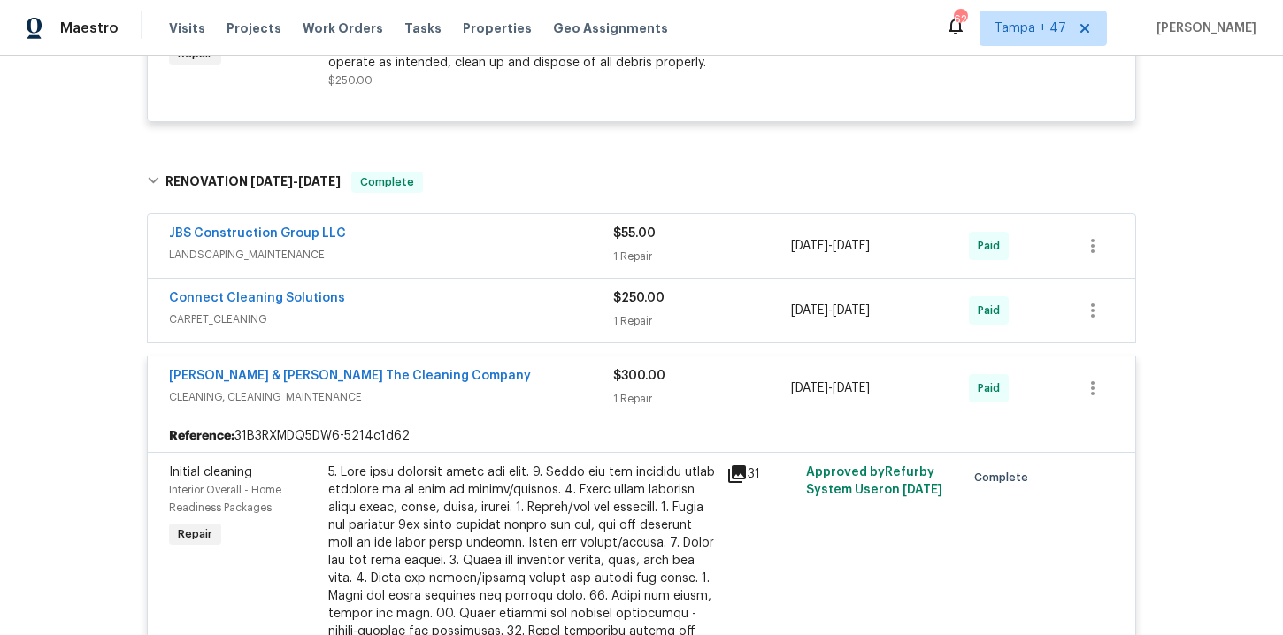
click at [467, 307] on div "Connect Cleaning Solutions" at bounding box center [391, 299] width 444 height 21
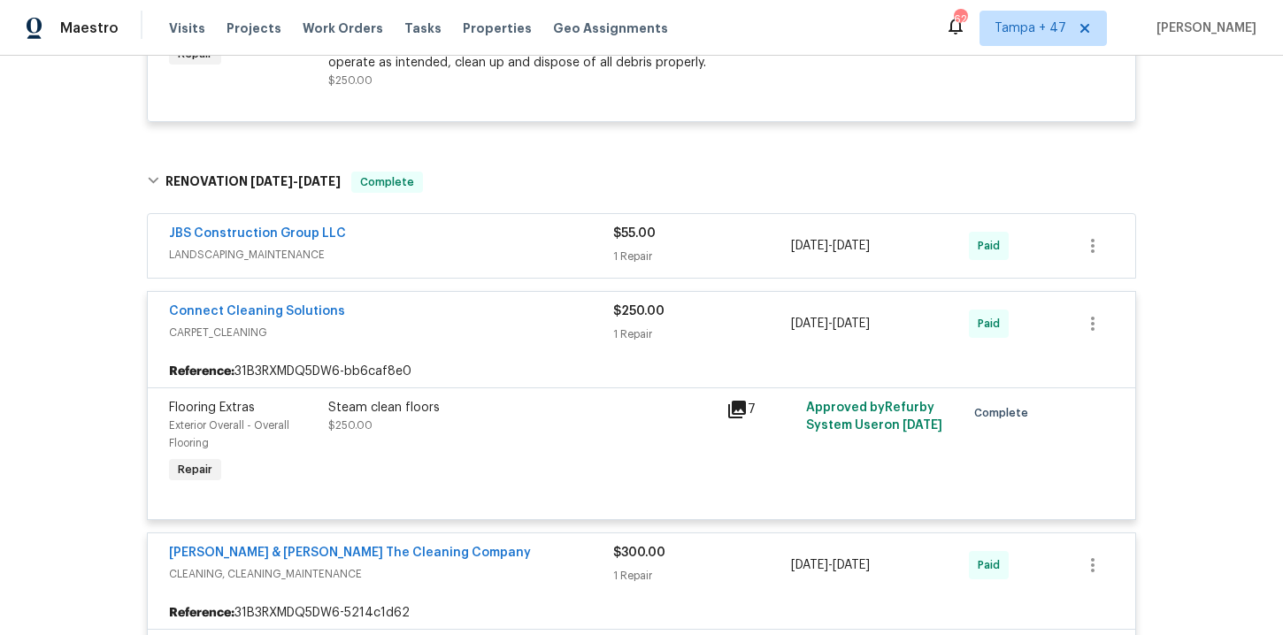
click at [450, 246] on span "LANDSCAPING_MAINTENANCE" at bounding box center [391, 255] width 444 height 18
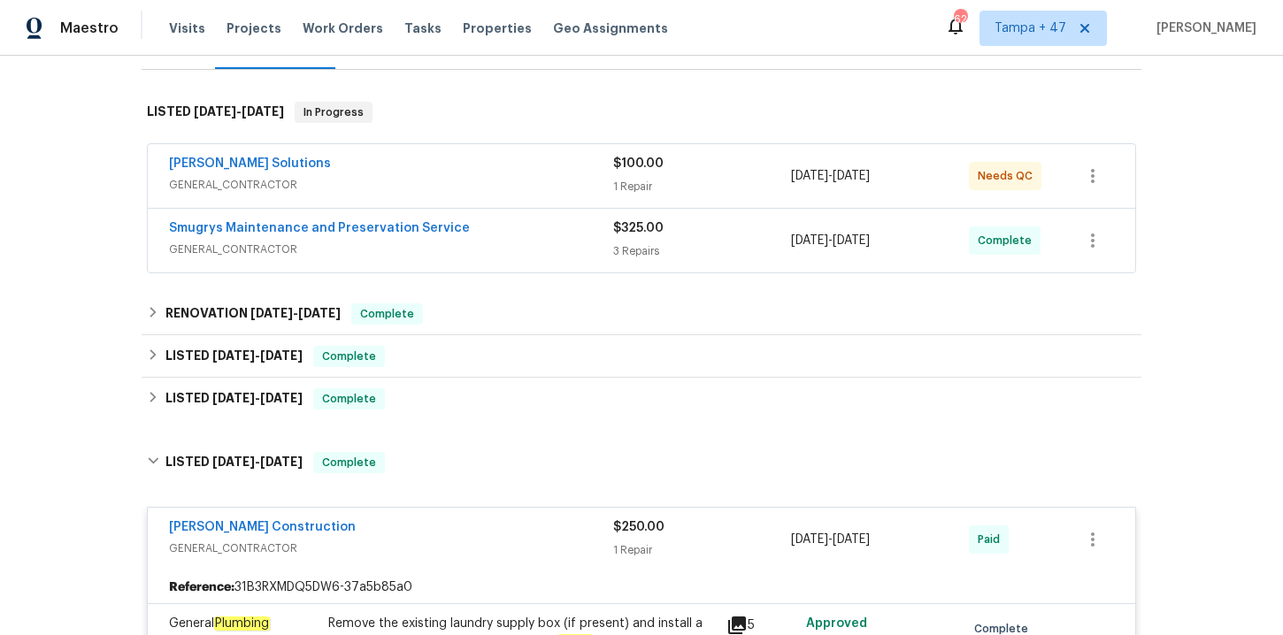
scroll to position [252, 0]
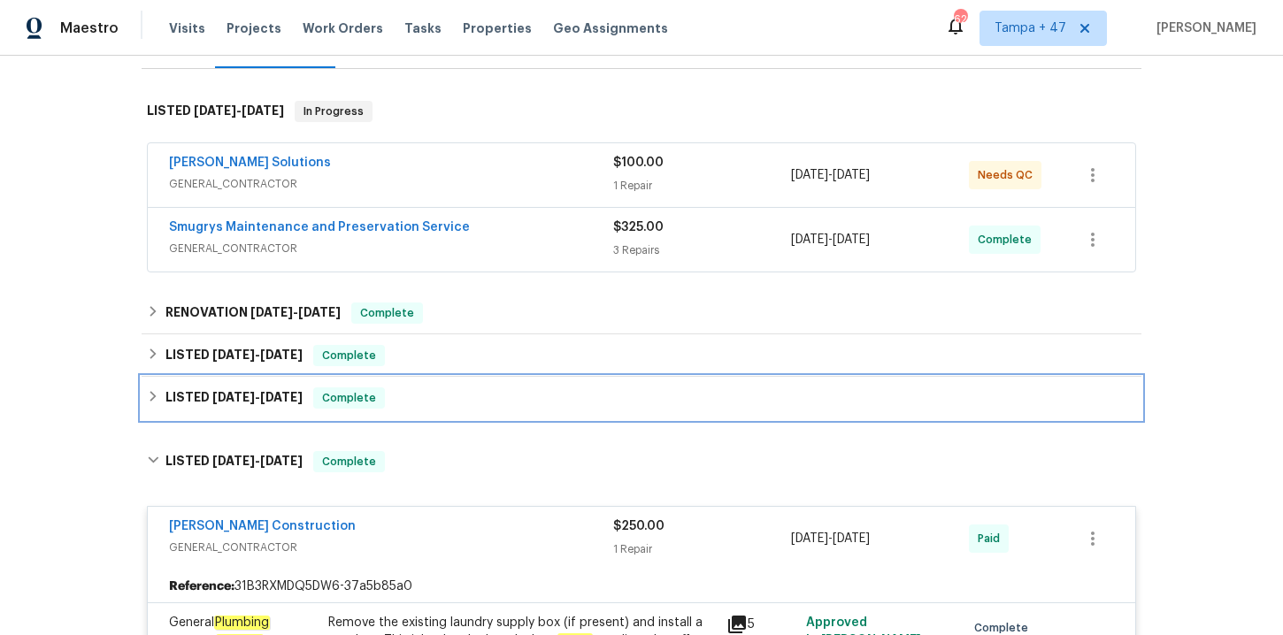
click at [428, 390] on div "LISTED [DATE] - [DATE] Complete" at bounding box center [641, 398] width 989 height 21
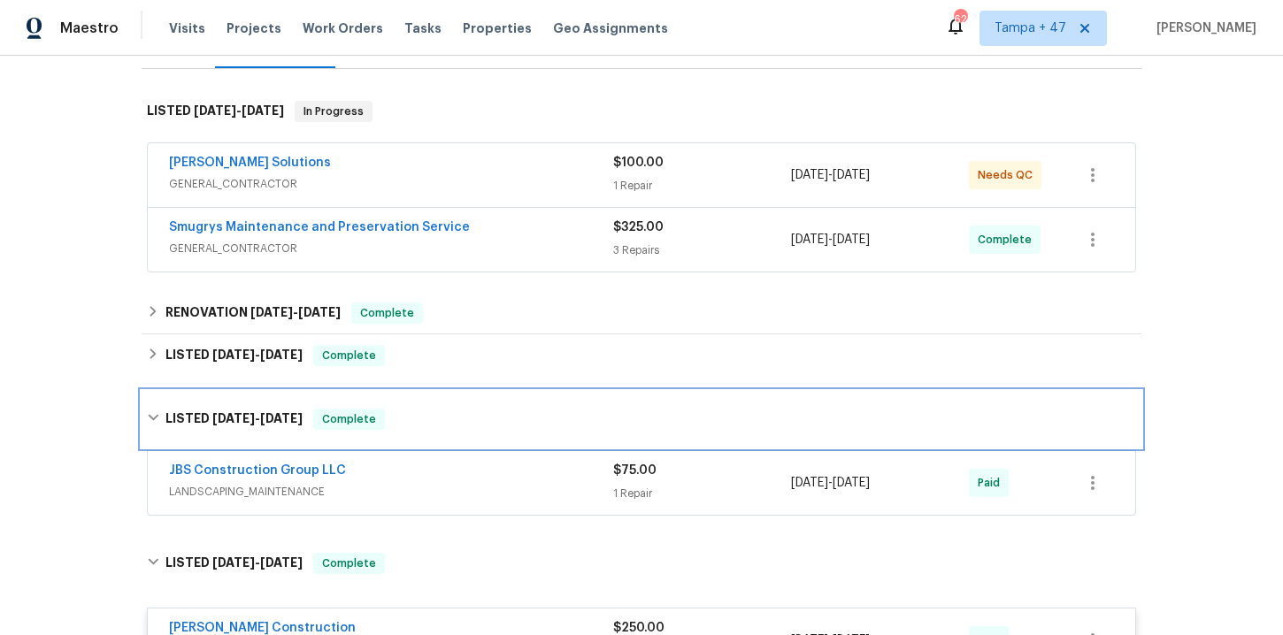
click at [431, 409] on div "LISTED [DATE] - [DATE] Complete" at bounding box center [641, 419] width 989 height 21
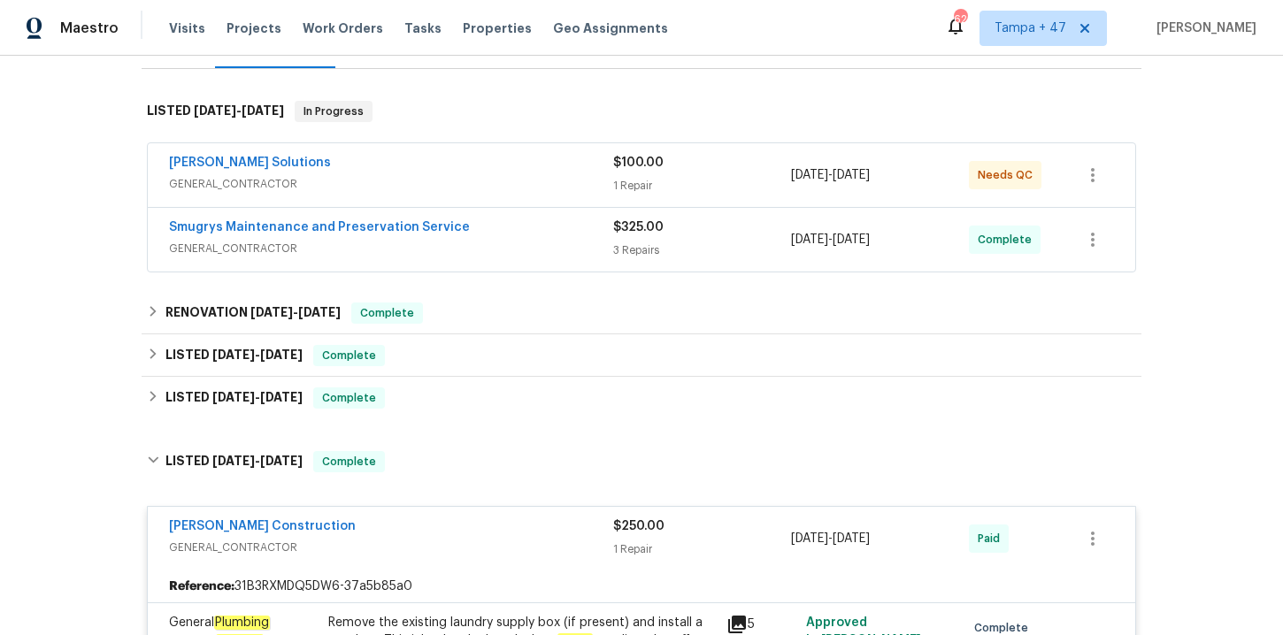
click at [513, 254] on span "GENERAL_CONTRACTOR" at bounding box center [391, 249] width 444 height 18
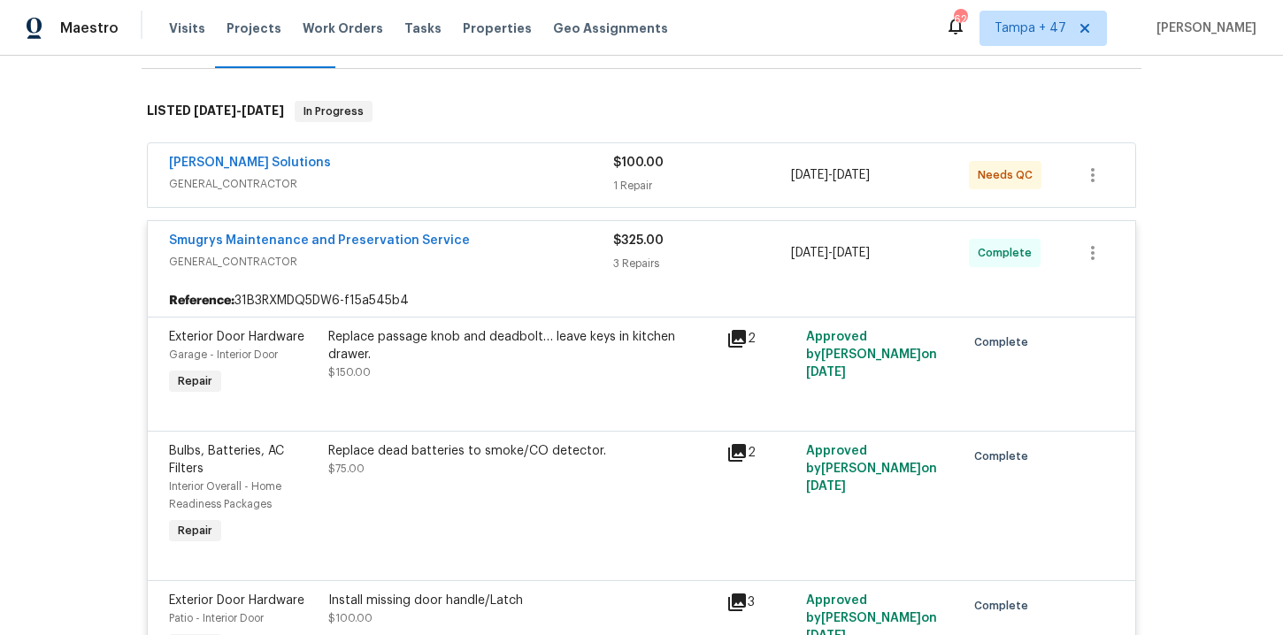
click at [488, 176] on span "GENERAL_CONTRACTOR" at bounding box center [391, 184] width 444 height 18
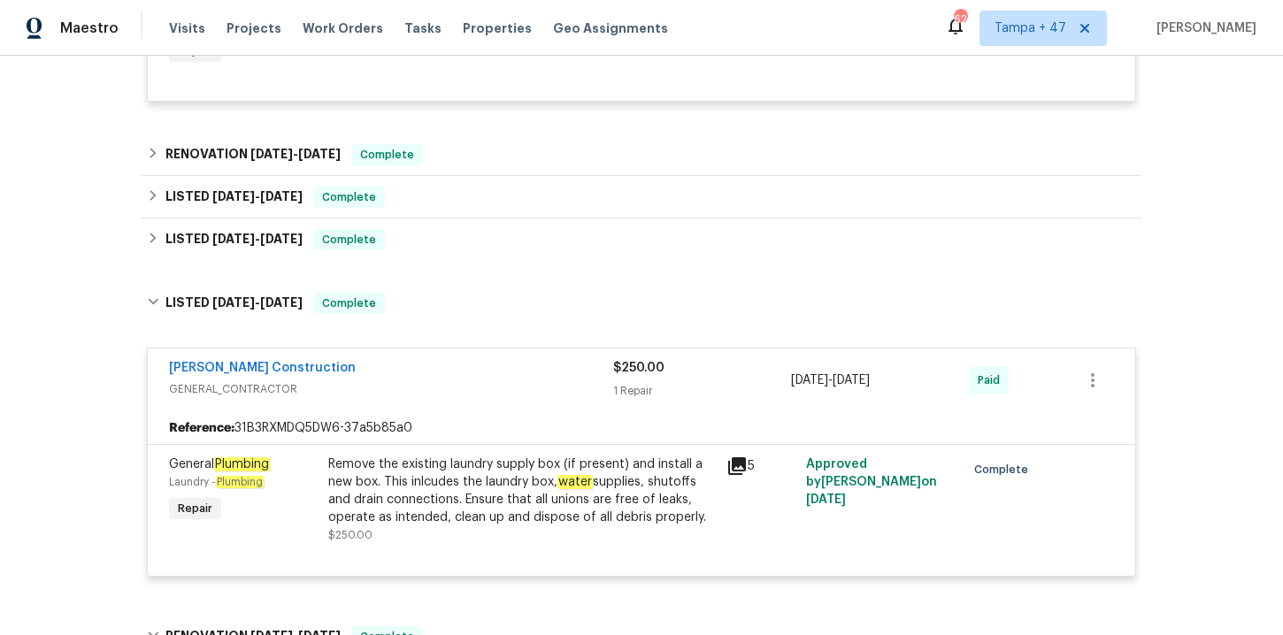
scroll to position [967, 0]
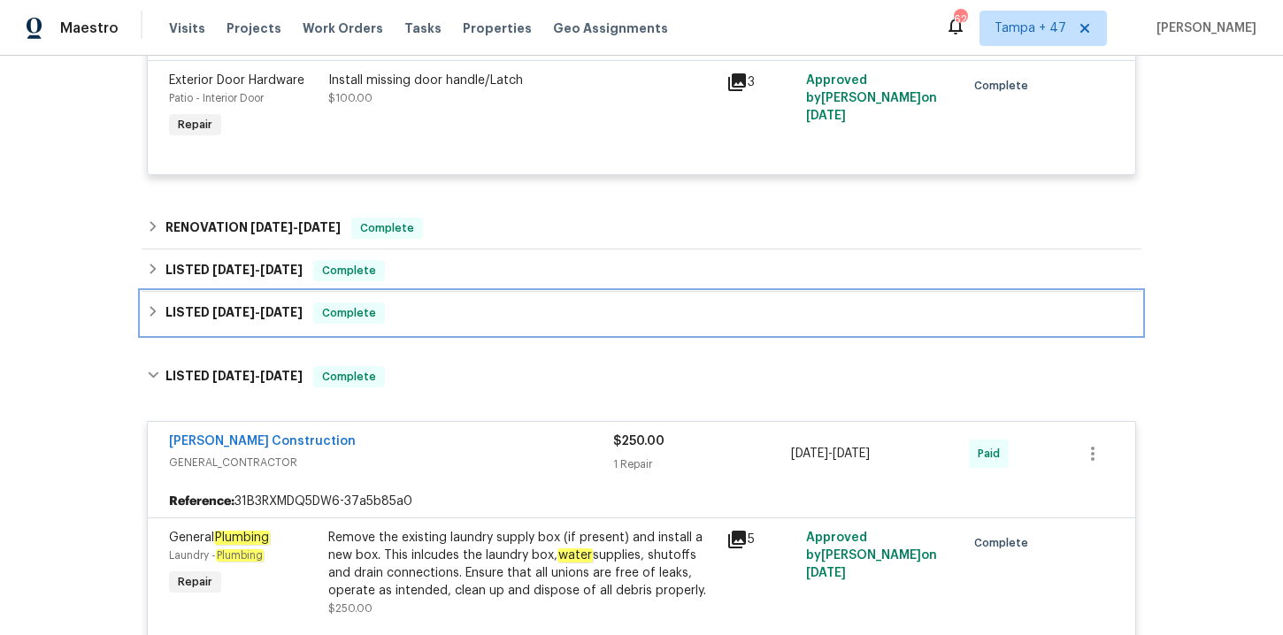
click at [492, 304] on div "LISTED [DATE] - [DATE] Complete" at bounding box center [641, 313] width 989 height 21
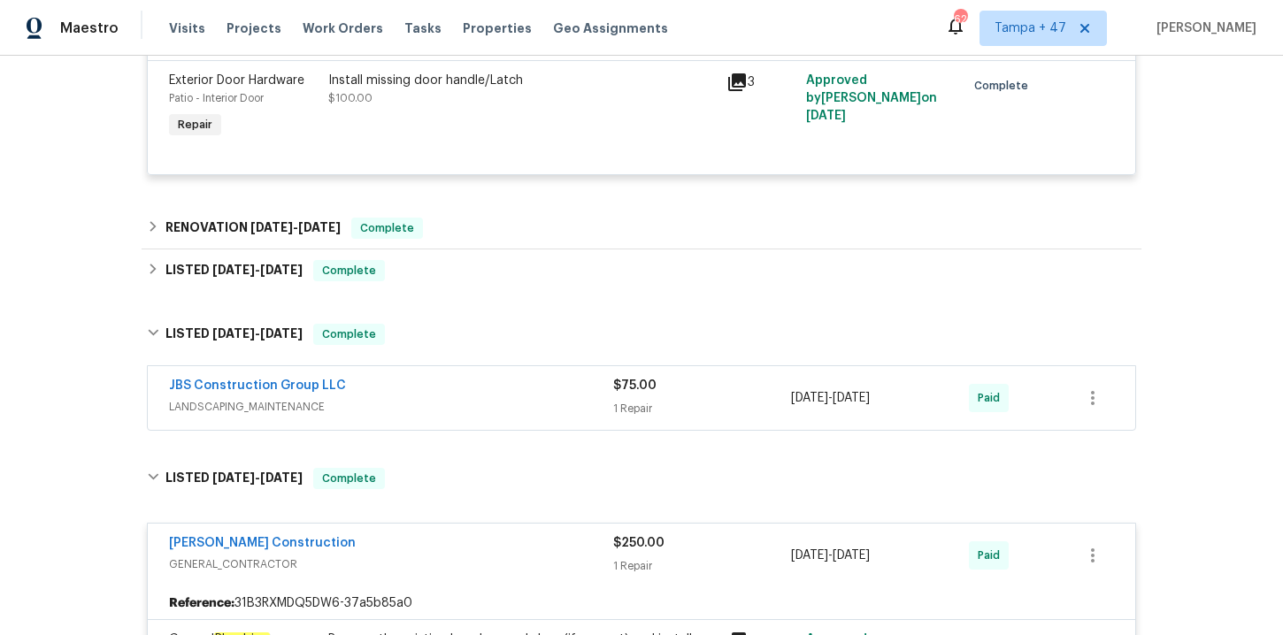
click at [490, 399] on div "JBS Construction Group LLC LANDSCAPING_MAINTENANCE" at bounding box center [391, 396] width 444 height 39
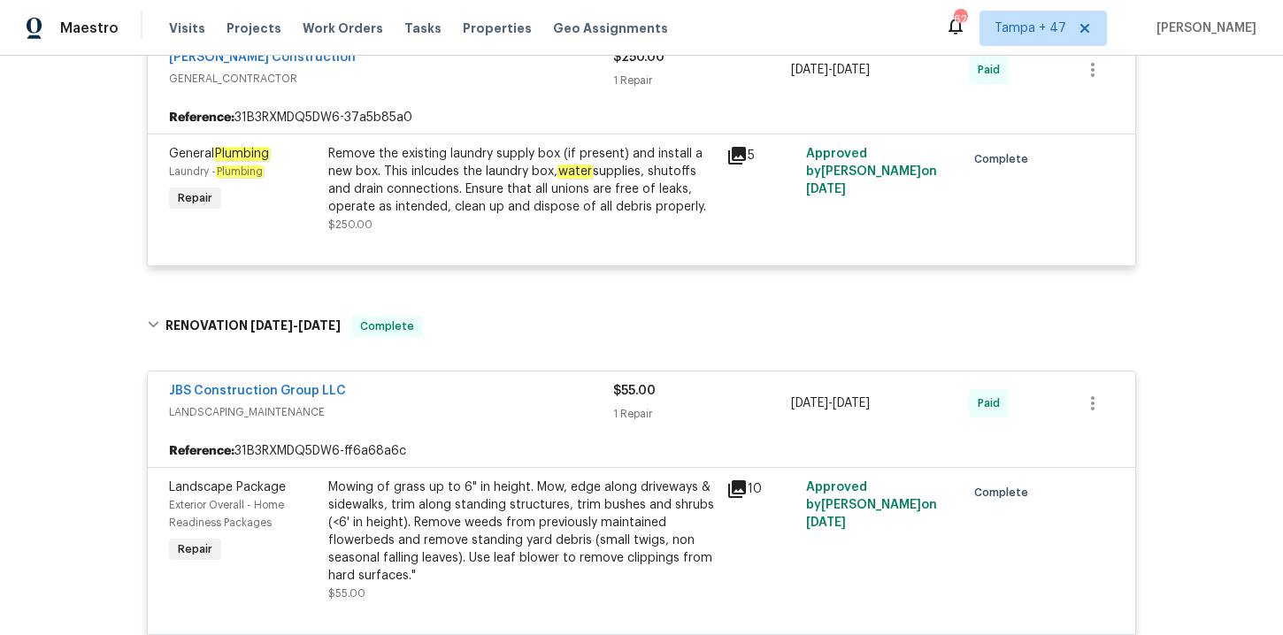
scroll to position [1393, 0]
